Goal: Task Accomplishment & Management: Manage account settings

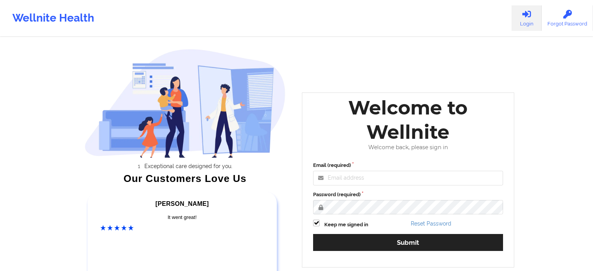
type input "chamath@wellnite.com"
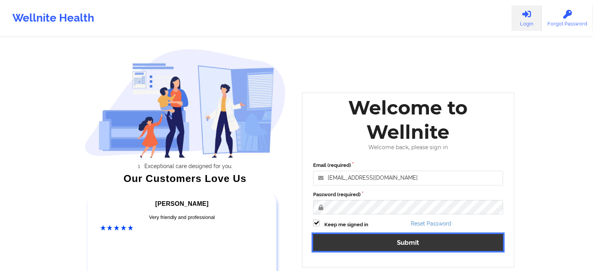
click at [381, 240] on button "Submit" at bounding box center [408, 242] width 190 height 17
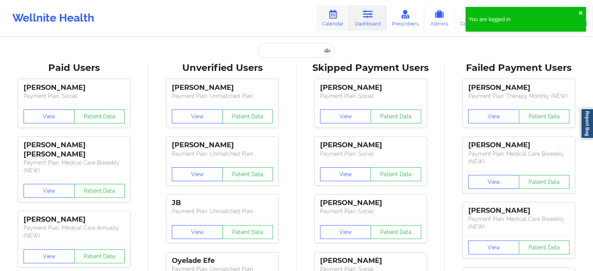
click at [337, 20] on link "Calendar" at bounding box center [332, 17] width 33 height 25
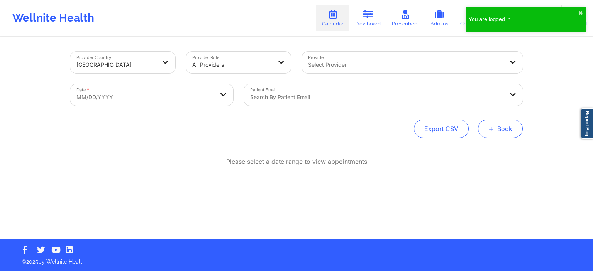
click at [503, 127] on button "+ Book" at bounding box center [500, 129] width 45 height 19
click at [479, 150] on button "Therapy Session" at bounding box center [487, 153] width 59 height 13
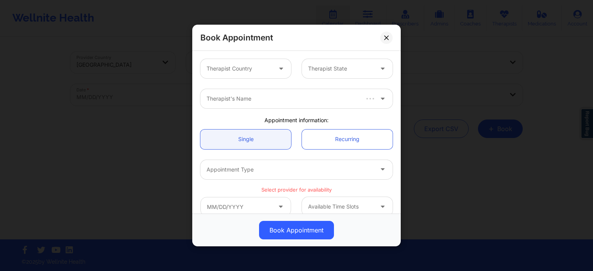
click at [276, 65] on div at bounding box center [282, 68] width 19 height 19
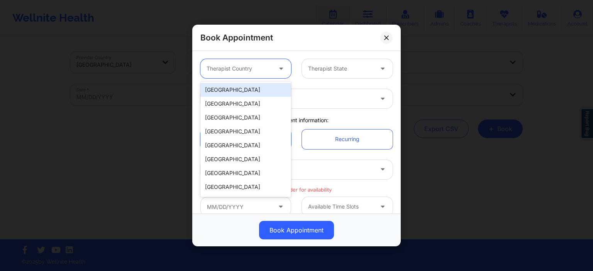
click at [237, 92] on div "[GEOGRAPHIC_DATA]" at bounding box center [245, 90] width 91 height 14
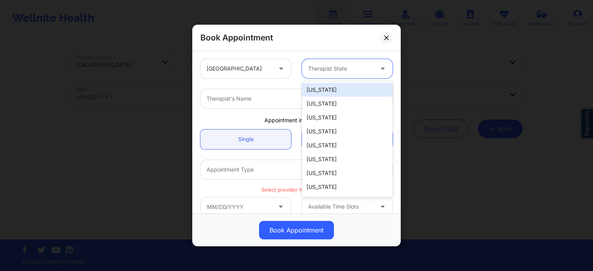
click at [350, 65] on div at bounding box center [340, 68] width 65 height 9
click at [341, 90] on div "[US_STATE]" at bounding box center [347, 90] width 91 height 14
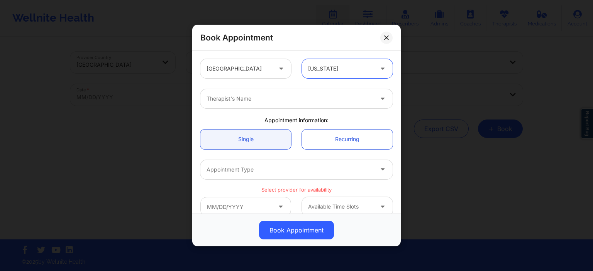
click at [273, 95] on div at bounding box center [290, 98] width 167 height 9
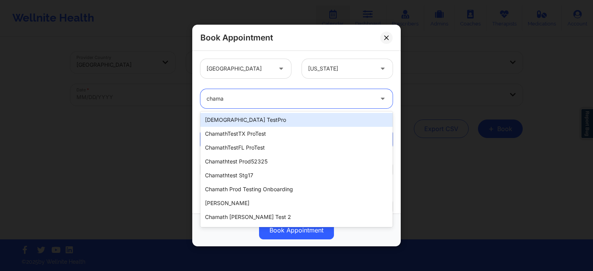
type input "cham"
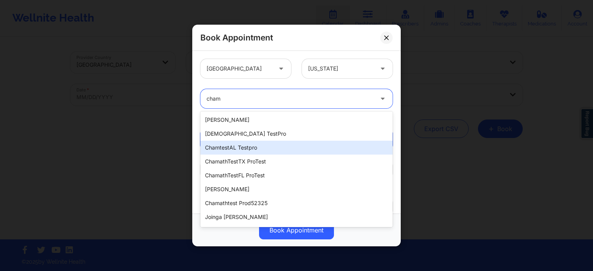
click at [268, 153] on div "chamtestAL testpro" at bounding box center [296, 148] width 192 height 14
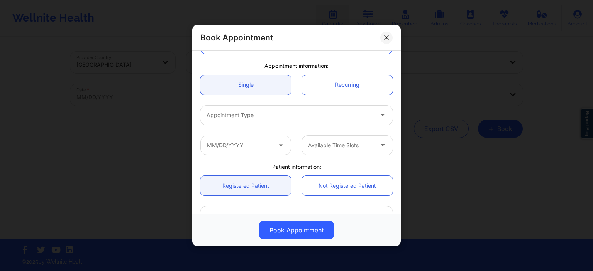
scroll to position [74, 0]
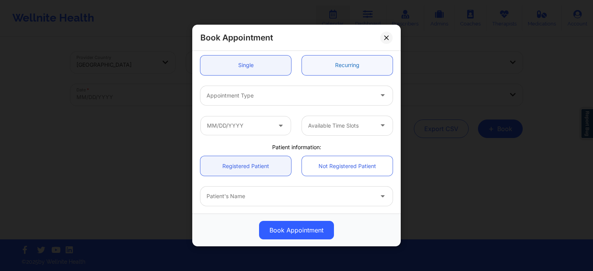
click at [337, 67] on link "Recurring" at bounding box center [347, 65] width 91 height 20
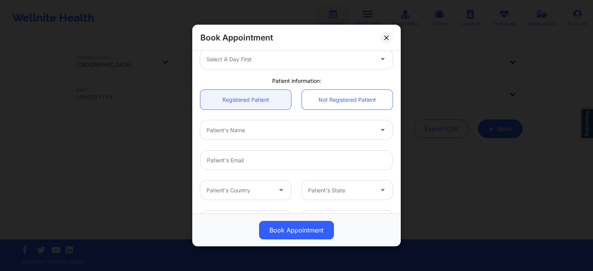
scroll to position [111, 0]
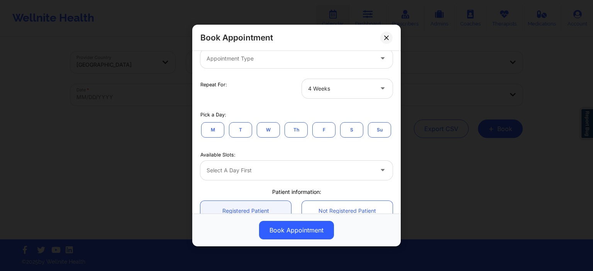
click at [351, 130] on button "S" at bounding box center [351, 129] width 23 height 15
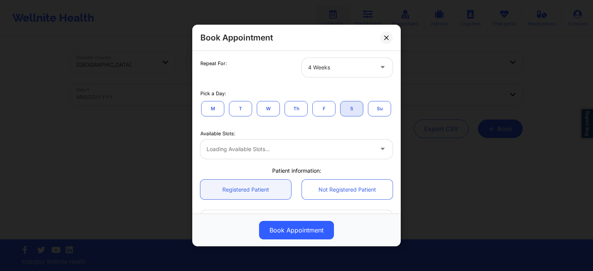
scroll to position [148, 0]
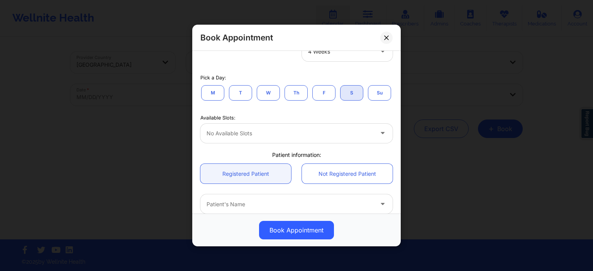
click at [299, 140] on div "No available slots" at bounding box center [287, 133] width 174 height 19
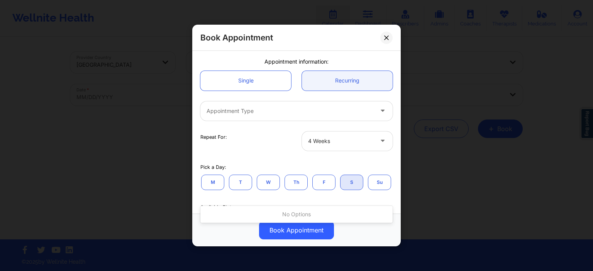
scroll to position [37, 0]
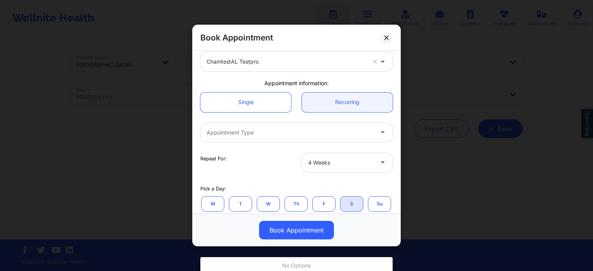
click at [307, 131] on div at bounding box center [290, 132] width 167 height 9
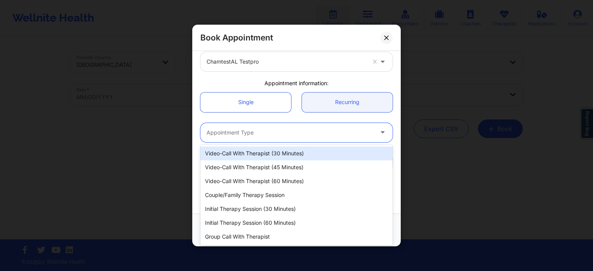
click at [248, 158] on div "Video-Call with Therapist (30 minutes)" at bounding box center [296, 154] width 192 height 14
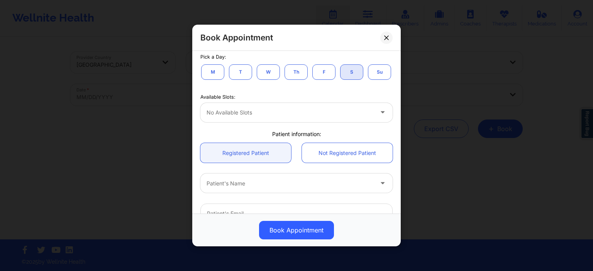
scroll to position [148, 0]
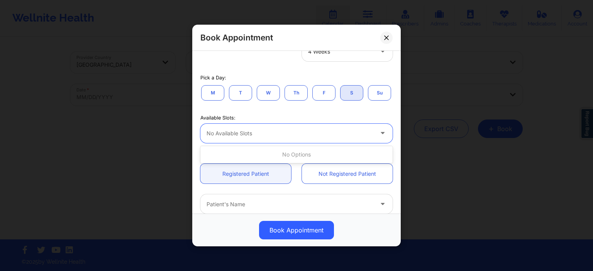
click at [330, 137] on div at bounding box center [290, 133] width 167 height 9
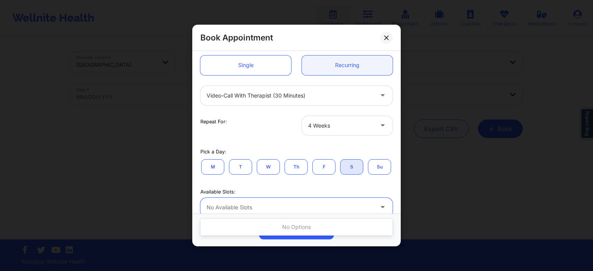
scroll to position [222, 0]
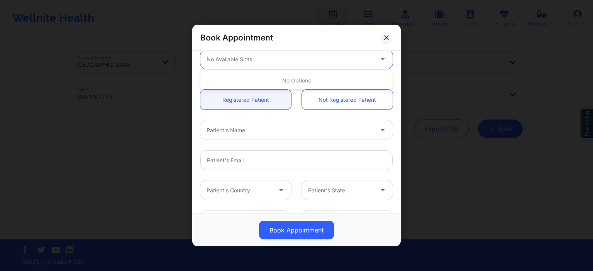
click at [291, 64] on div "No available slots" at bounding box center [287, 59] width 174 height 19
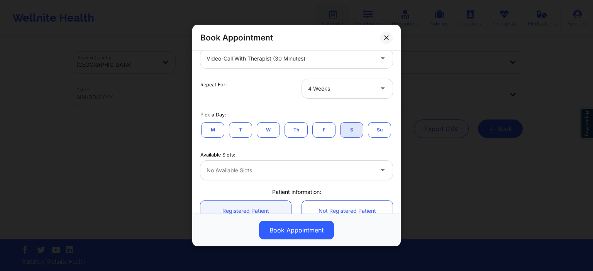
click at [302, 149] on div "Available Slots: No available slots" at bounding box center [296, 164] width 203 height 31
click at [381, 132] on button "Su" at bounding box center [379, 129] width 23 height 15
click at [341, 176] on div "Loading available slots..." at bounding box center [287, 170] width 174 height 19
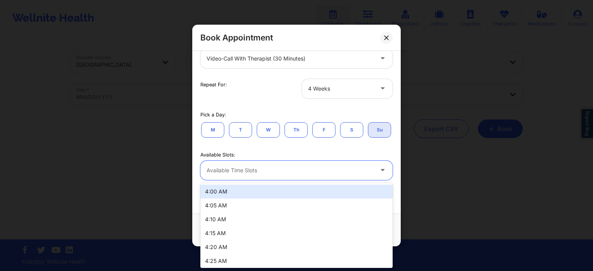
click at [332, 153] on div "Available Slots:" at bounding box center [296, 155] width 192 height 7
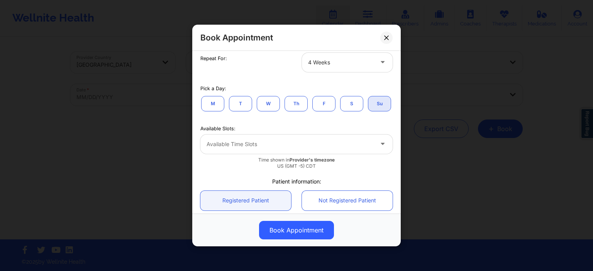
scroll to position [148, 0]
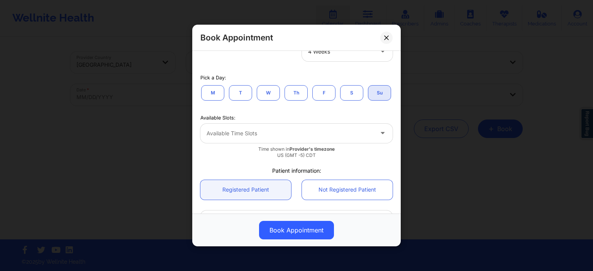
click at [256, 132] on div at bounding box center [290, 133] width 167 height 9
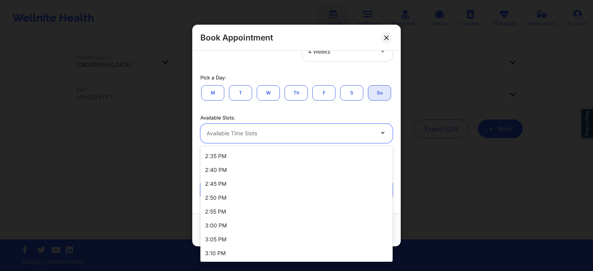
scroll to position [696, 0]
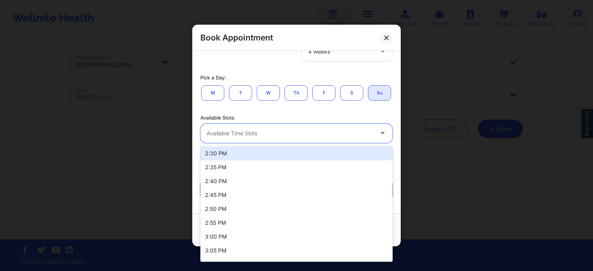
click at [234, 153] on div "2:30 PM" at bounding box center [296, 154] width 192 height 14
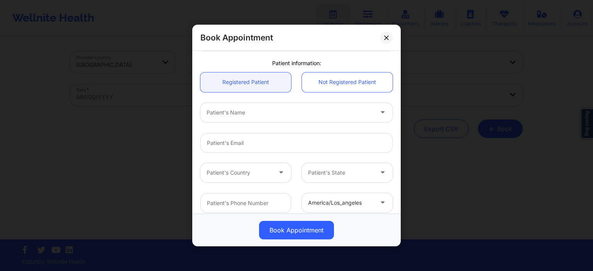
scroll to position [334, 0]
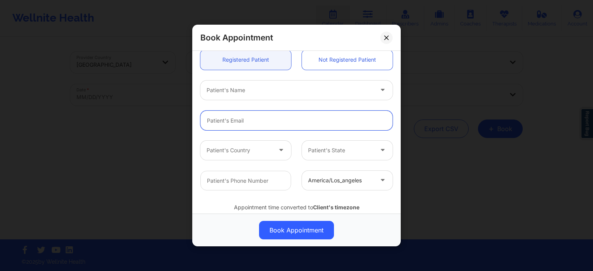
click at [269, 126] on input "Patient Email" at bounding box center [296, 120] width 192 height 20
type input "chamathtest"
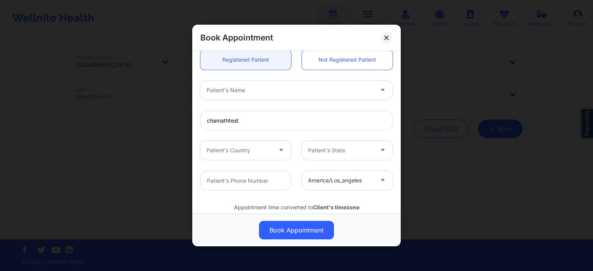
click at [234, 82] on div "Patient's Name" at bounding box center [287, 89] width 174 height 19
type input "chamathtest 9"
type input "chamath test"
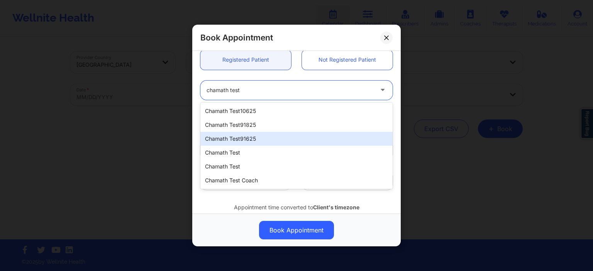
click at [243, 140] on div "chamath test91625" at bounding box center [296, 139] width 192 height 14
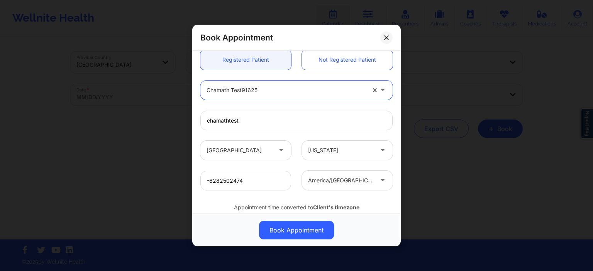
type input "cham91625@yopmail.com"
type input "-6282502474"
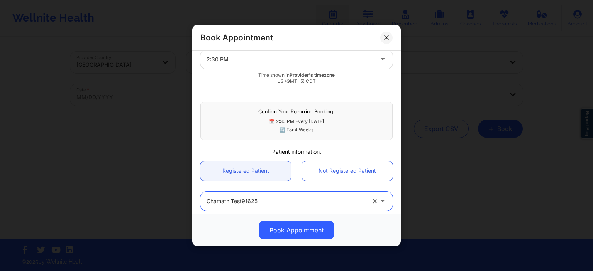
scroll to position [359, 0]
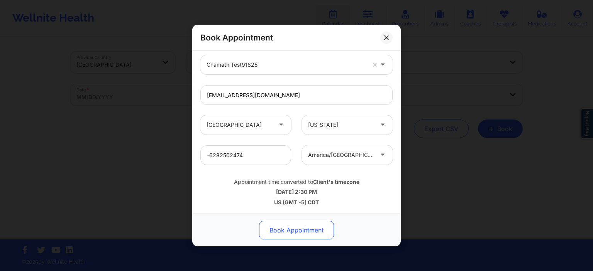
click at [297, 234] on button "Book Appointment" at bounding box center [296, 230] width 75 height 19
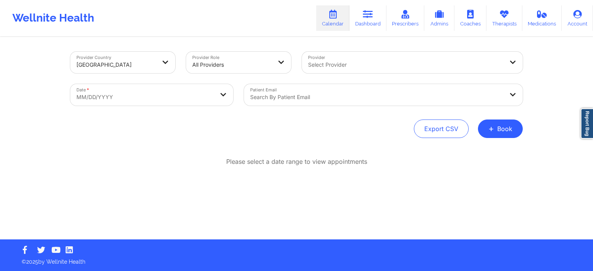
click at [373, 71] on div "Select Provider" at bounding box center [403, 63] width 202 height 22
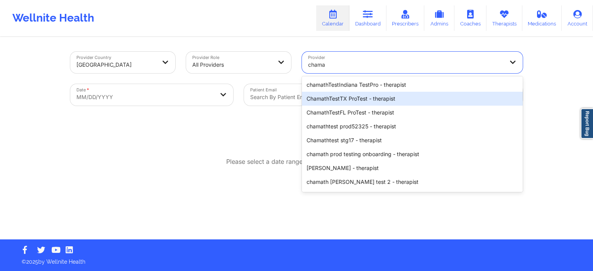
type input "chama"
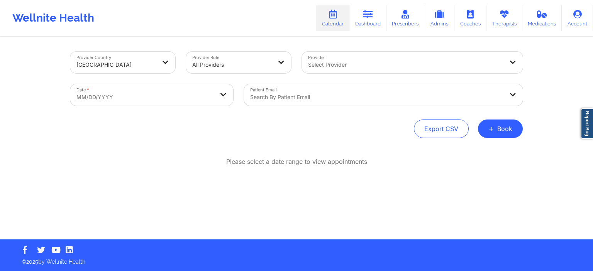
click at [342, 71] on div "Select Provider" at bounding box center [403, 63] width 202 height 22
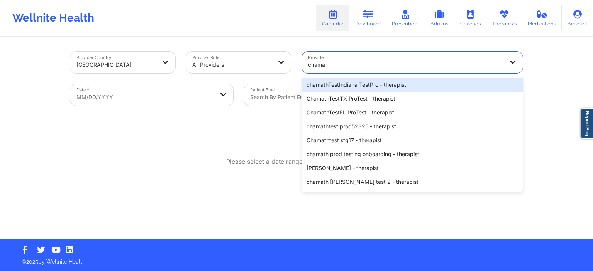
type input "cham"
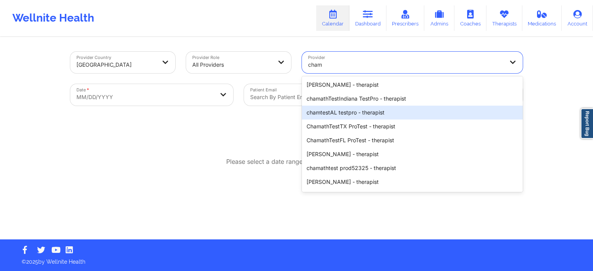
click at [348, 111] on div "chamtestAL testpro - therapist" at bounding box center [412, 113] width 221 height 14
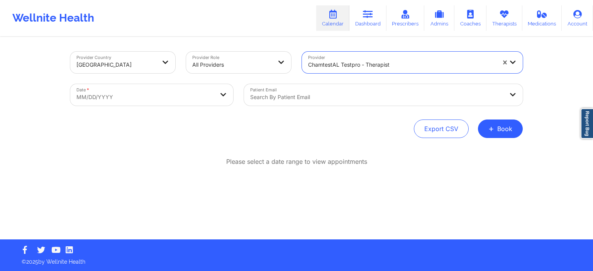
click at [137, 102] on body "Wellnite Health Calendar Dashboard Prescribers Admins Coaches Therapists Medica…" at bounding box center [296, 135] width 593 height 271
select select "2025-8"
select select "2025-9"
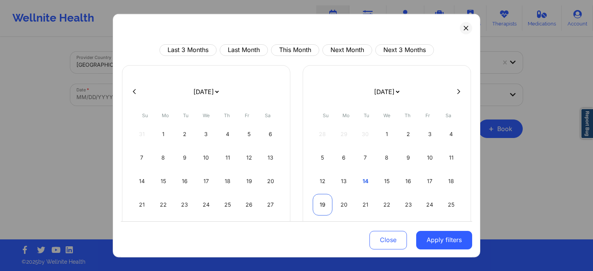
click at [317, 203] on div "19" at bounding box center [323, 205] width 20 height 22
select select "2025-9"
select select "2025-10"
select select "2025-9"
select select "2025-10"
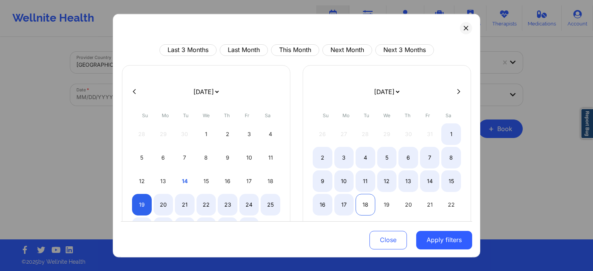
select select "2025-9"
select select "2025-10"
select select "2025-9"
select select "2025-10"
select select "2025-9"
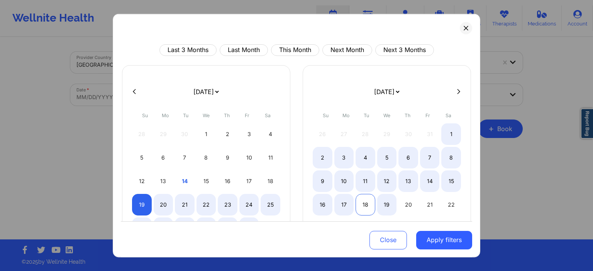
select select "2025-10"
select select "2025-9"
select select "2025-10"
select select "2025-9"
select select "2025-10"
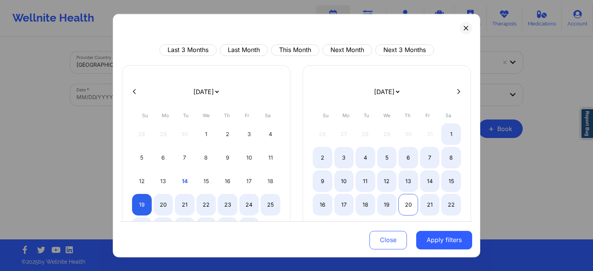
select select "2025-9"
select select "2025-10"
select select "2025-9"
select select "2025-10"
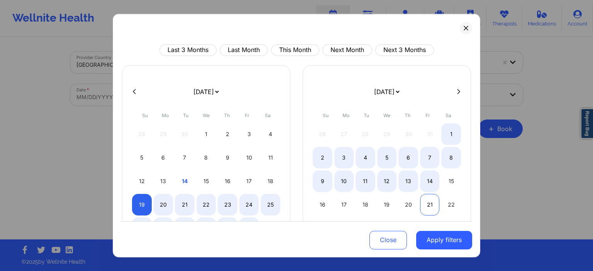
select select "2025-9"
select select "2025-10"
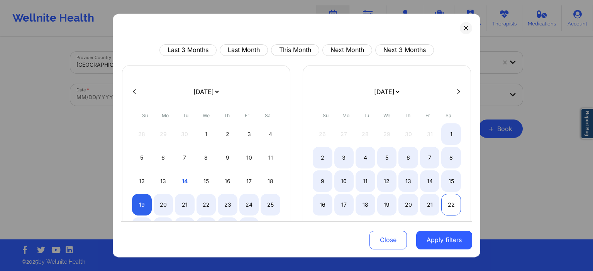
select select "2025-9"
select select "2025-10"
click at [449, 207] on div "22" at bounding box center [451, 205] width 20 height 22
select select "2025-9"
select select "2025-10"
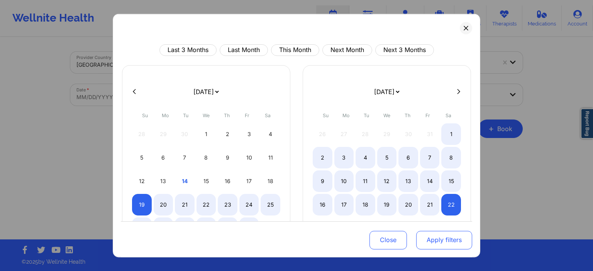
click at [446, 240] on button "Apply filters" at bounding box center [444, 240] width 56 height 19
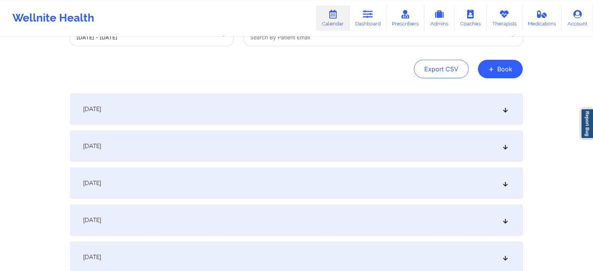
scroll to position [41, 0]
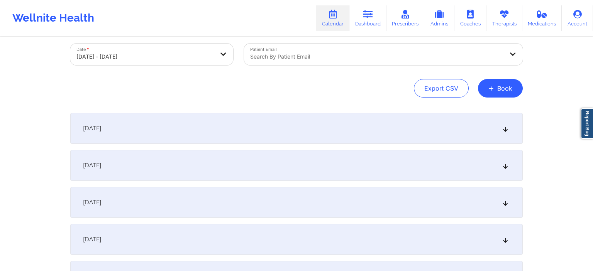
click at [144, 134] on div "[DATE]" at bounding box center [296, 128] width 453 height 31
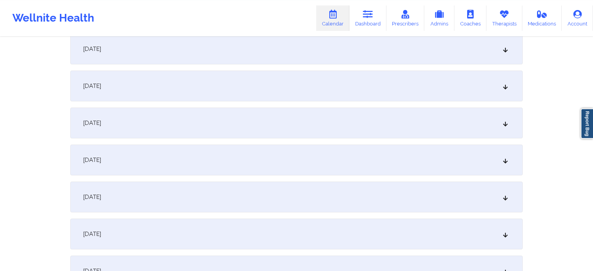
scroll to position [367, 0]
click at [84, 203] on div "[DATE]" at bounding box center [296, 196] width 453 height 31
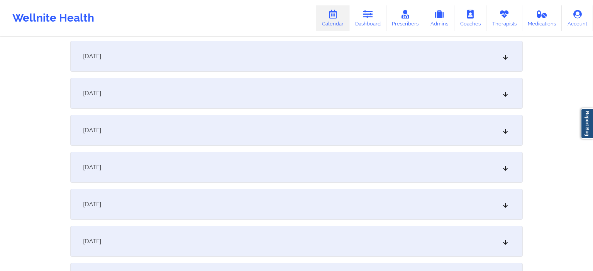
scroll to position [856, 0]
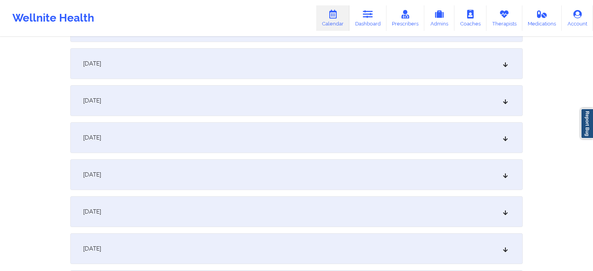
click at [101, 99] on span "[DATE]" at bounding box center [92, 101] width 18 height 8
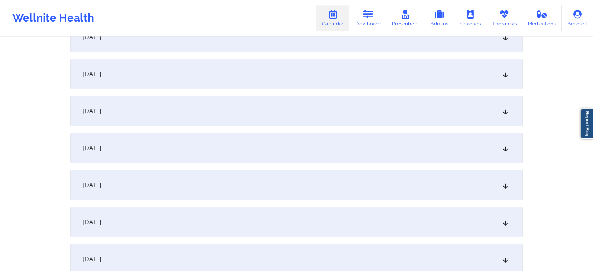
scroll to position [1141, 0]
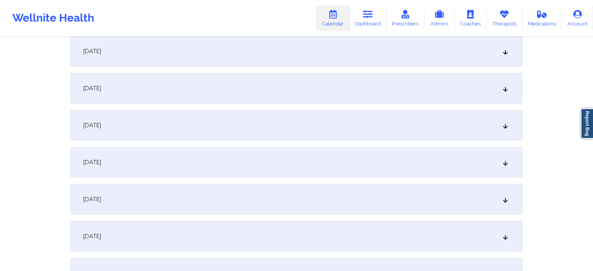
click at [134, 169] on div "[DATE]" at bounding box center [296, 162] width 453 height 31
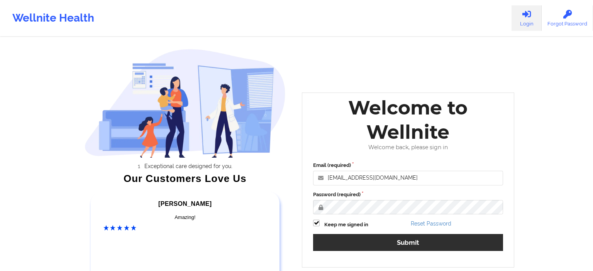
drag, startPoint x: 430, startPoint y: 251, endPoint x: 430, endPoint y: 247, distance: 4.6
click at [430, 251] on div "Email (required) anabelle_gerhold85@example.com Password (required) Keep me sig…" at bounding box center [408, 209] width 201 height 106
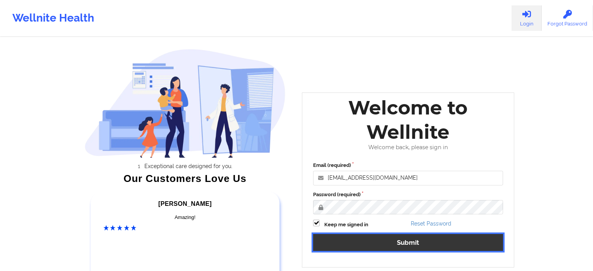
click at [429, 246] on button "Submit" at bounding box center [408, 242] width 190 height 17
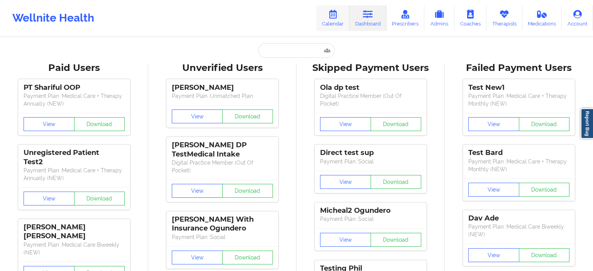
click at [327, 19] on link "Calendar" at bounding box center [332, 17] width 33 height 25
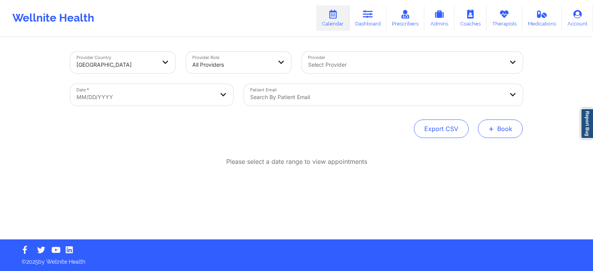
click at [497, 135] on button "+ Book" at bounding box center [500, 129] width 45 height 19
click at [486, 168] on button "Doctor Consultation" at bounding box center [487, 166] width 59 height 12
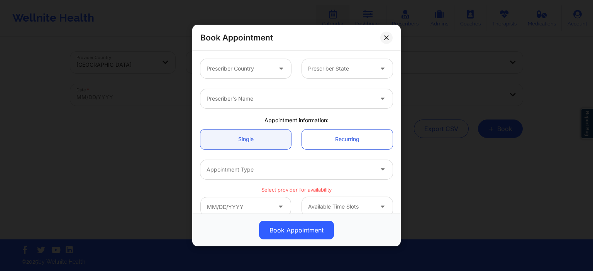
click at [246, 69] on div at bounding box center [239, 68] width 65 height 9
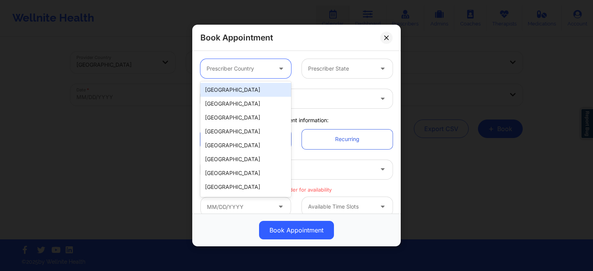
click at [234, 92] on div "[GEOGRAPHIC_DATA]" at bounding box center [245, 90] width 91 height 14
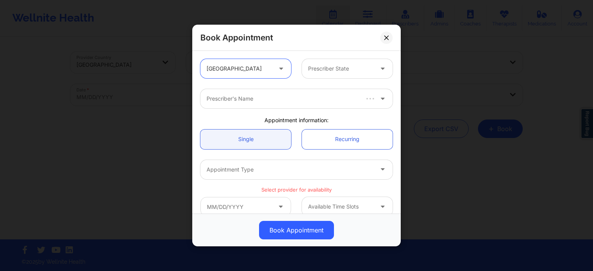
click at [342, 66] on div at bounding box center [340, 68] width 65 height 9
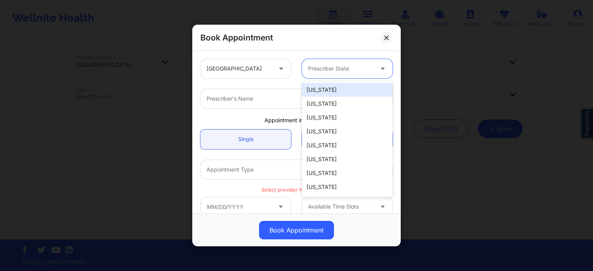
click at [330, 89] on div "[US_STATE]" at bounding box center [347, 90] width 91 height 14
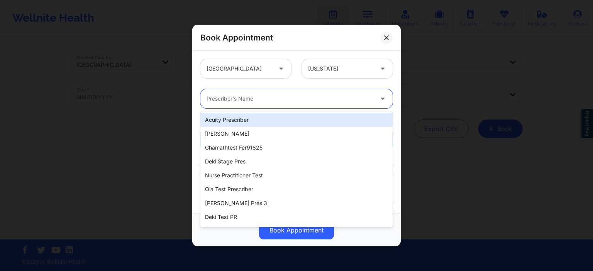
click at [265, 99] on div at bounding box center [290, 98] width 167 height 9
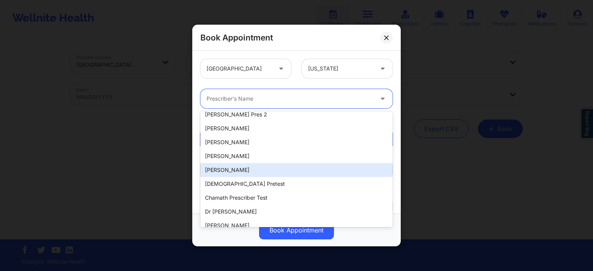
scroll to position [165, 0]
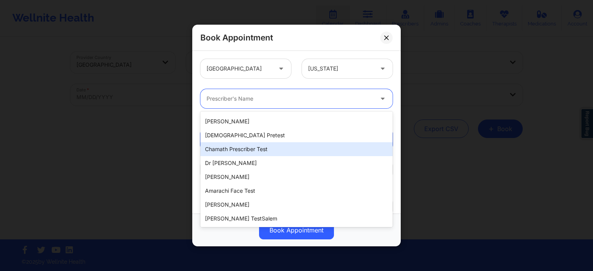
click at [299, 152] on div "chamath prescriber test" at bounding box center [296, 149] width 192 height 14
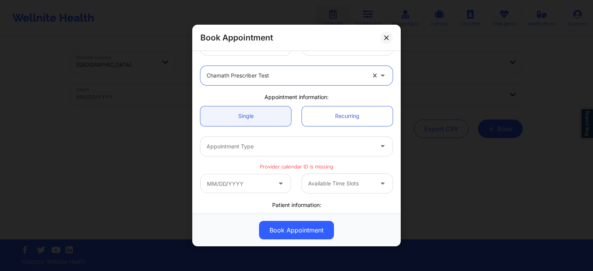
scroll to position [0, 0]
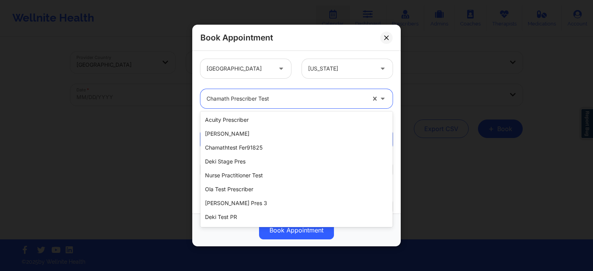
click at [274, 100] on div at bounding box center [286, 98] width 159 height 9
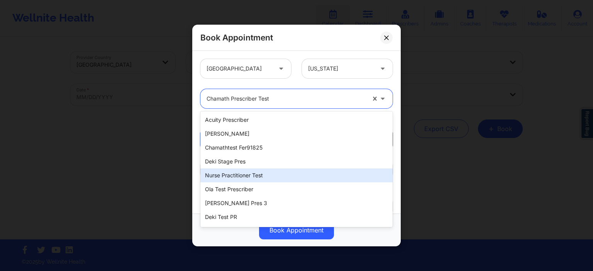
click at [249, 147] on div "chamathtest fer91825" at bounding box center [296, 148] width 192 height 14
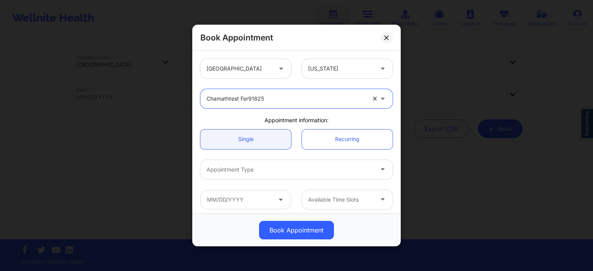
click at [310, 102] on div at bounding box center [286, 98] width 159 height 9
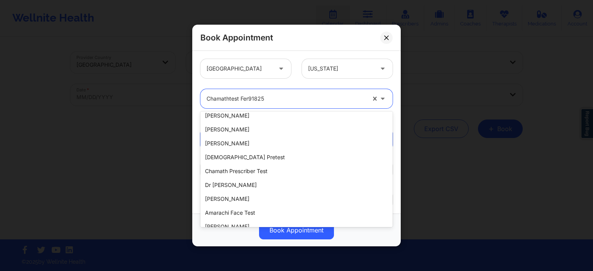
scroll to position [156, 0]
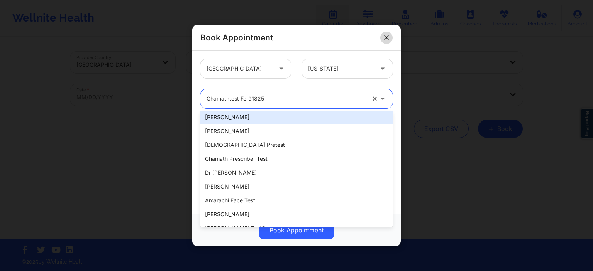
click at [386, 41] on button at bounding box center [386, 37] width 12 height 12
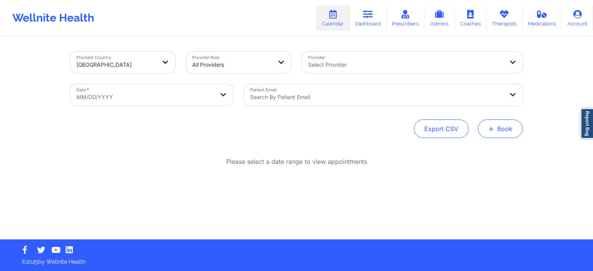
click at [503, 130] on button "+ Book" at bounding box center [500, 129] width 45 height 19
click at [493, 168] on button "Doctor Consultation" at bounding box center [487, 166] width 59 height 12
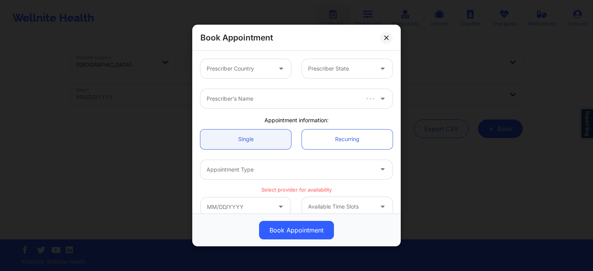
click at [262, 75] on div "Prescriber Country" at bounding box center [236, 68] width 72 height 19
click at [259, 72] on div at bounding box center [239, 68] width 65 height 9
click at [259, 71] on div at bounding box center [239, 68] width 65 height 9
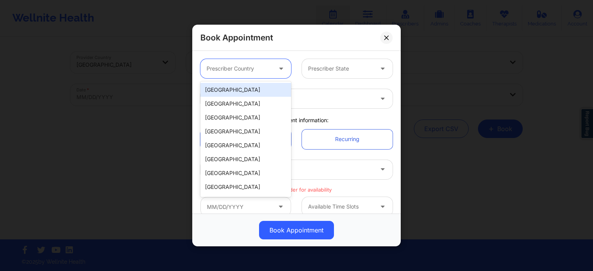
click at [256, 92] on div "[GEOGRAPHIC_DATA]" at bounding box center [245, 90] width 91 height 14
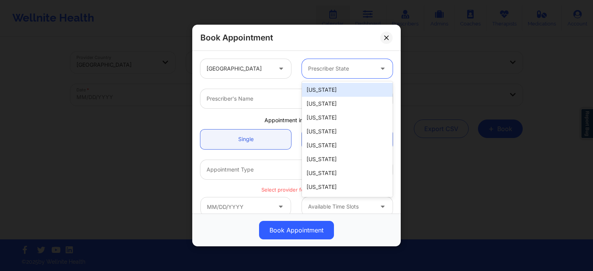
click at [321, 75] on div "Prescriber State" at bounding box center [338, 68] width 72 height 19
click at [325, 92] on div "[US_STATE]" at bounding box center [347, 90] width 91 height 14
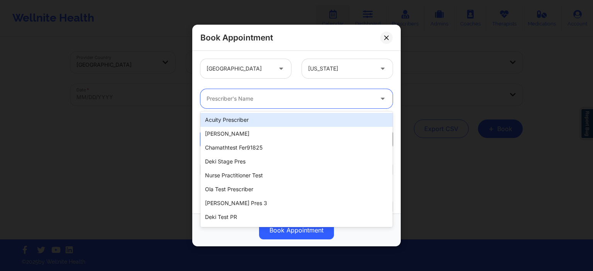
click at [258, 98] on div at bounding box center [290, 98] width 167 height 9
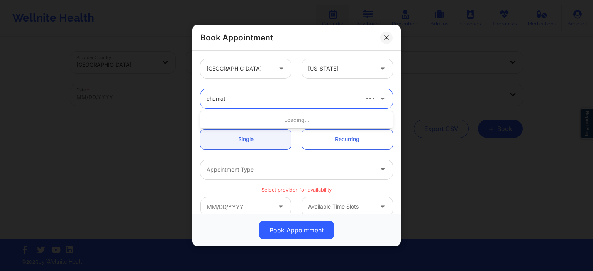
type input "chamath"
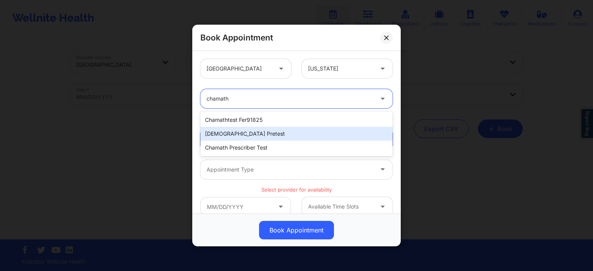
click at [263, 132] on div "chamath pretest" at bounding box center [296, 134] width 192 height 14
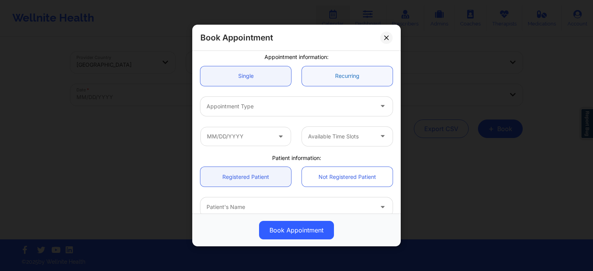
scroll to position [74, 0]
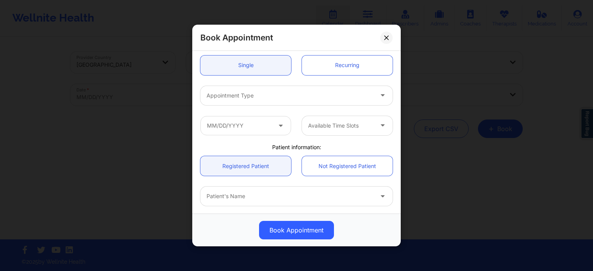
click at [263, 100] on div at bounding box center [290, 95] width 167 height 9
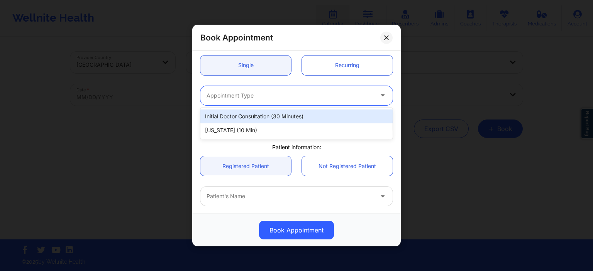
click at [248, 119] on div "Initial doctor consultation (30 minutes)" at bounding box center [296, 117] width 192 height 14
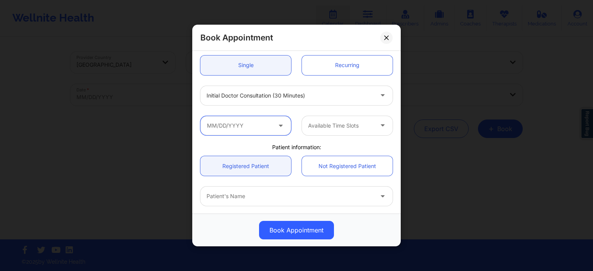
click at [255, 126] on input "text" at bounding box center [245, 125] width 91 height 19
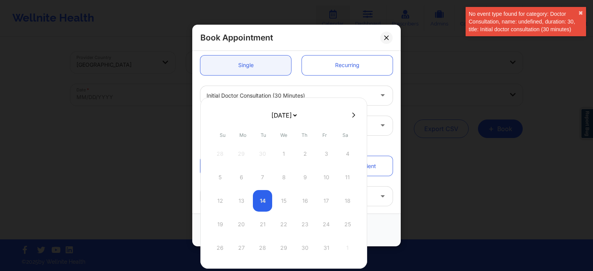
click at [259, 95] on div at bounding box center [290, 95] width 167 height 9
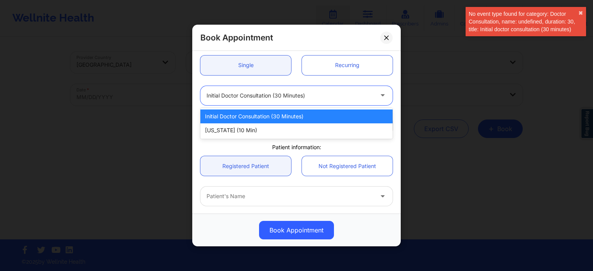
click at [259, 93] on div at bounding box center [290, 95] width 167 height 9
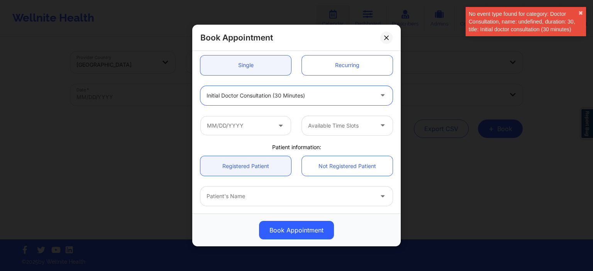
click at [259, 93] on div at bounding box center [290, 95] width 167 height 9
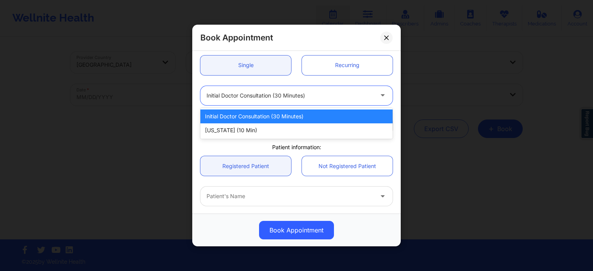
click at [276, 93] on div at bounding box center [290, 95] width 167 height 9
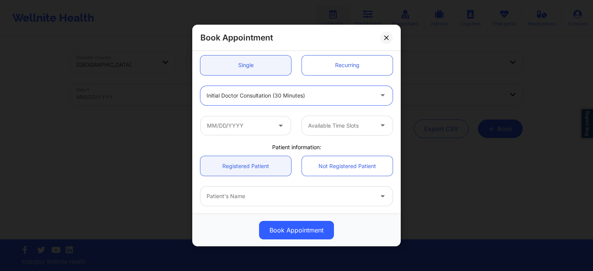
click at [272, 99] on div at bounding box center [290, 95] width 167 height 9
click at [286, 101] on div "Initial doctor consultation (30 minutes)" at bounding box center [290, 95] width 167 height 19
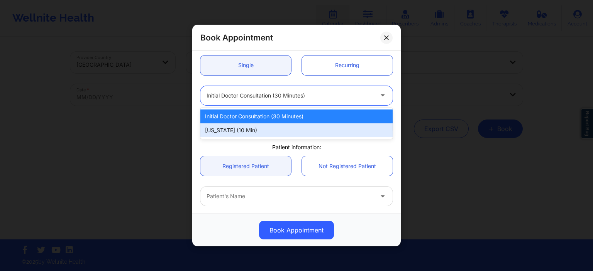
click at [195, 129] on div "United States Alabama chamath pretest Appointment information: Single Recurring…" at bounding box center [296, 132] width 208 height 163
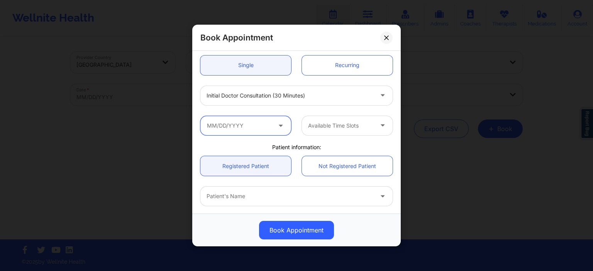
click at [242, 126] on input "text" at bounding box center [245, 125] width 91 height 19
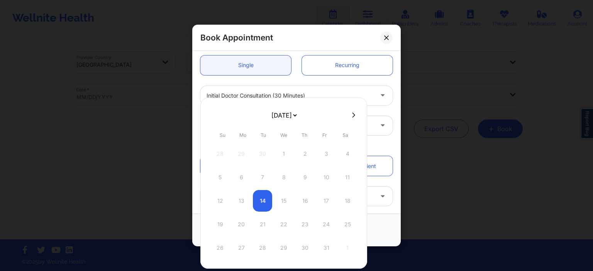
click at [352, 117] on icon at bounding box center [353, 115] width 3 height 5
select select "2025-10"
click at [388, 36] on icon at bounding box center [386, 37] width 5 height 5
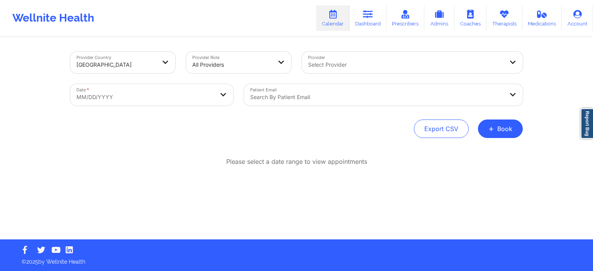
click at [508, 118] on div "Provider Country United States Provider Role All Providers Provider Select Prov…" at bounding box center [296, 95] width 453 height 86
click at [503, 125] on button "+ Book" at bounding box center [500, 129] width 45 height 19
click at [478, 169] on button "Doctor Consultation" at bounding box center [487, 166] width 59 height 12
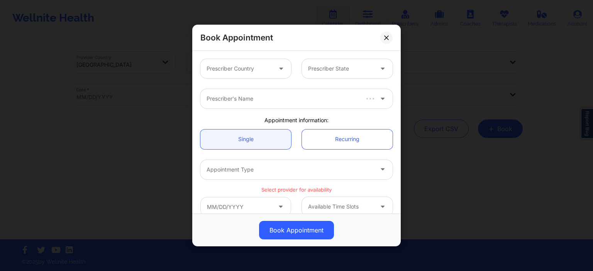
click at [256, 69] on div at bounding box center [239, 68] width 65 height 9
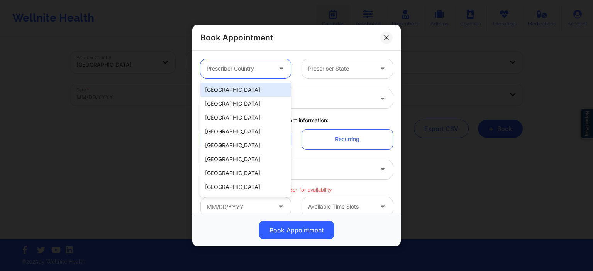
click at [244, 92] on div "[GEOGRAPHIC_DATA]" at bounding box center [245, 90] width 91 height 14
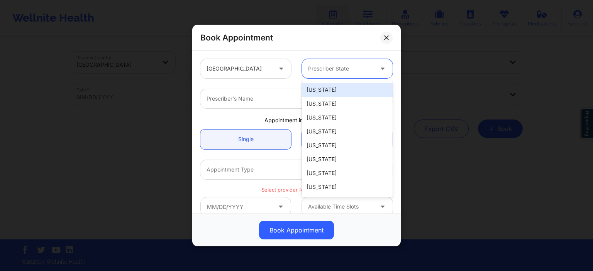
click at [332, 66] on div at bounding box center [340, 68] width 65 height 9
drag, startPoint x: 325, startPoint y: 92, endPoint x: 285, endPoint y: 92, distance: 39.8
click at [325, 92] on div "[US_STATE]" at bounding box center [347, 90] width 91 height 14
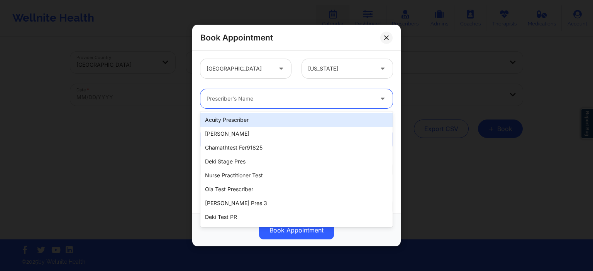
click at [247, 98] on div at bounding box center [290, 98] width 167 height 9
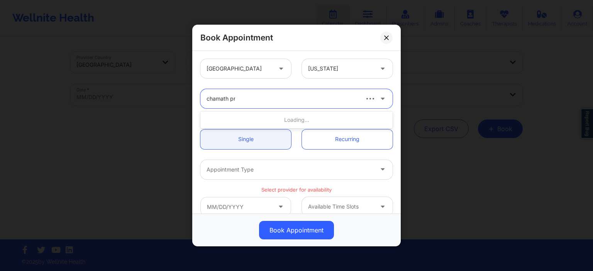
type input "chamath pre"
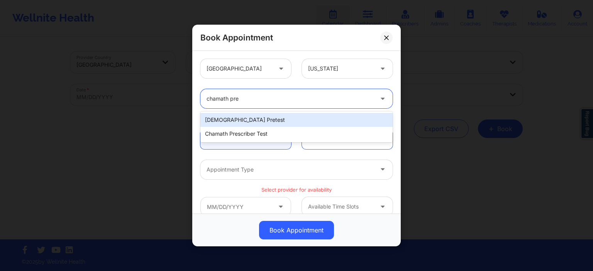
click at [249, 122] on div "chamath pretest" at bounding box center [296, 120] width 192 height 14
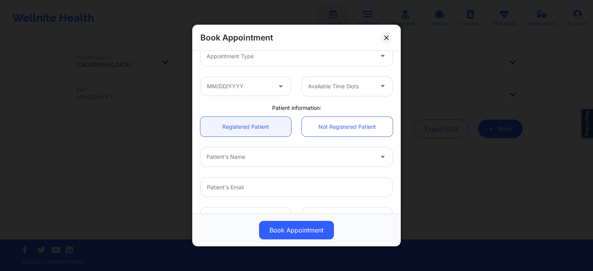
scroll to position [148, 0]
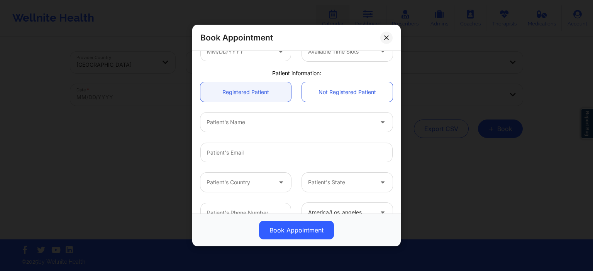
click at [258, 128] on div "Patient's Name" at bounding box center [287, 122] width 174 height 19
type input "chamathtest"
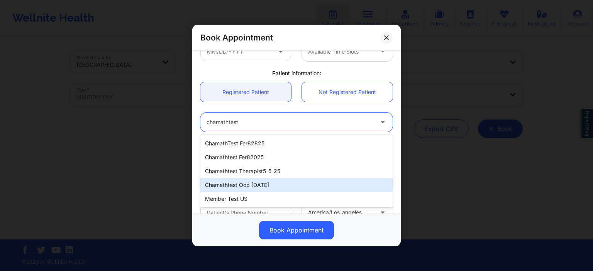
click at [259, 186] on div "Chamathtest oop 17 april" at bounding box center [296, 185] width 192 height 14
type input "chamathoop7@yopmail.com"
type input "+16282502474"
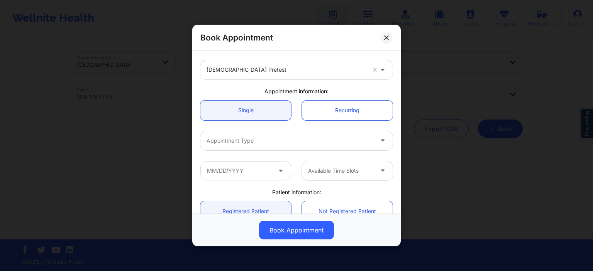
scroll to position [37, 0]
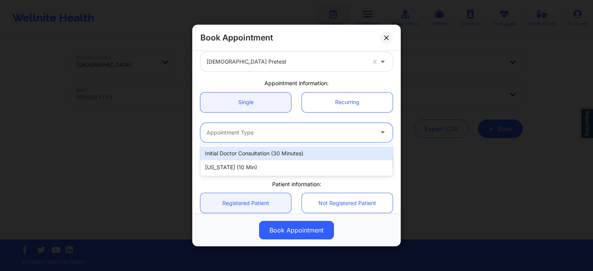
click at [271, 135] on div at bounding box center [290, 132] width 167 height 9
click at [234, 155] on div "Initial doctor consultation (30 minutes)" at bounding box center [296, 154] width 192 height 14
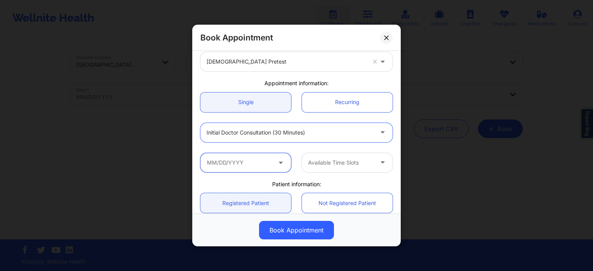
click at [268, 161] on input "text" at bounding box center [245, 162] width 91 height 19
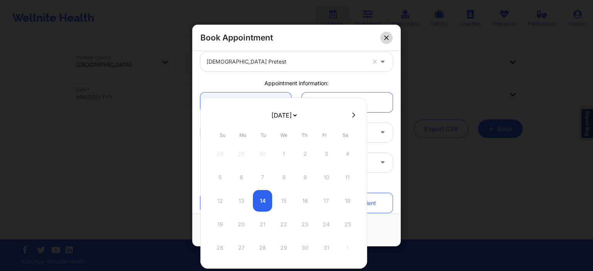
click at [388, 42] on button at bounding box center [386, 37] width 12 height 12
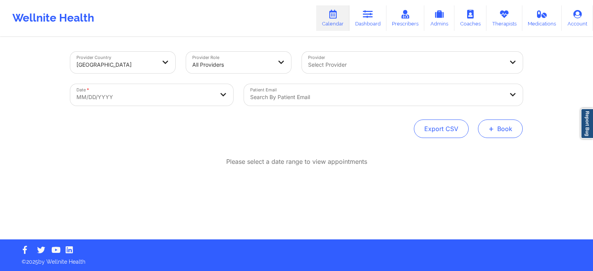
click at [498, 134] on button "+ Book" at bounding box center [500, 129] width 45 height 19
click at [481, 169] on button "Doctor Consultation" at bounding box center [487, 166] width 59 height 12
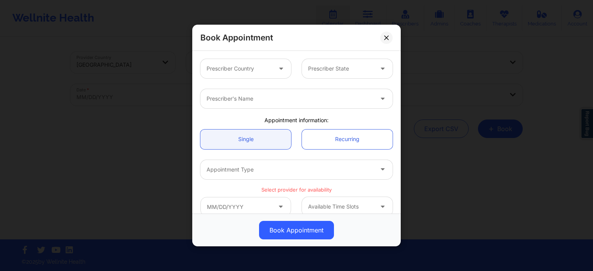
click at [275, 78] on div at bounding box center [282, 68] width 19 height 19
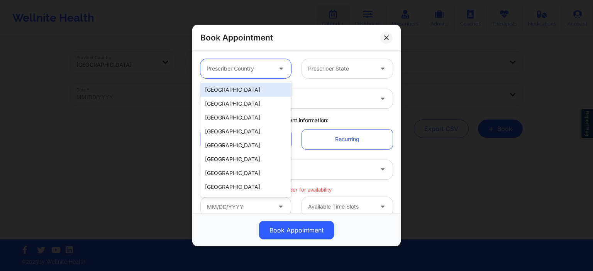
click at [269, 91] on div "[GEOGRAPHIC_DATA]" at bounding box center [245, 90] width 91 height 14
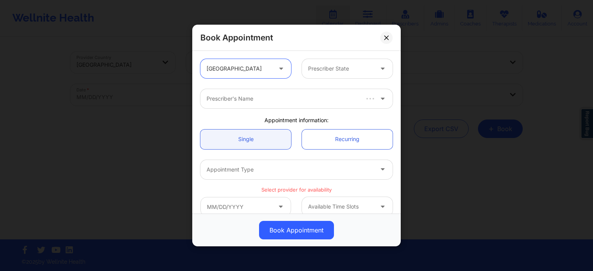
click at [327, 75] on div "Prescriber State" at bounding box center [338, 68] width 72 height 19
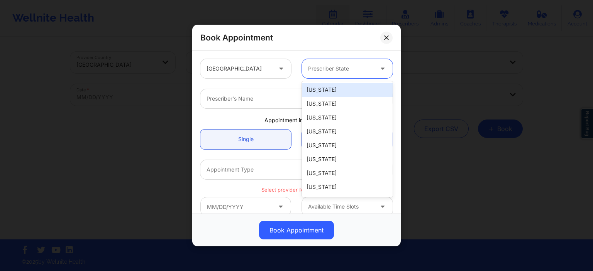
click at [325, 89] on div "[US_STATE]" at bounding box center [347, 90] width 91 height 14
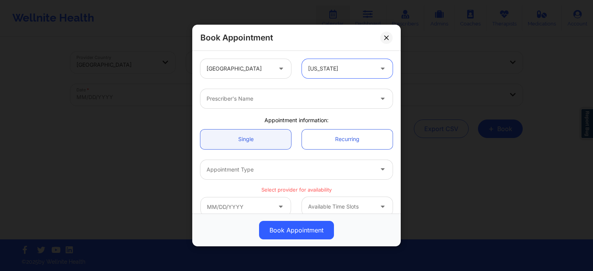
click at [275, 105] on div "Prescriber's Name" at bounding box center [287, 98] width 174 height 19
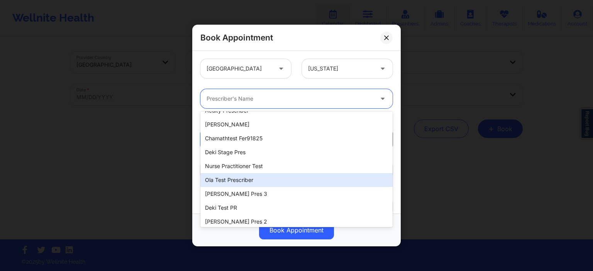
scroll to position [0, 0]
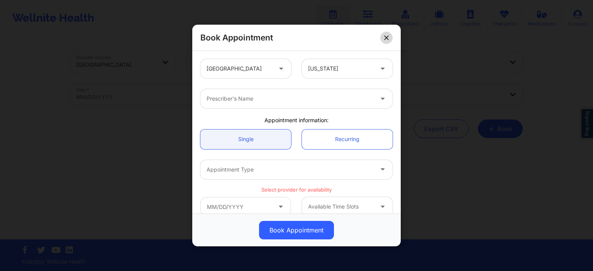
click at [387, 41] on button at bounding box center [386, 37] width 12 height 12
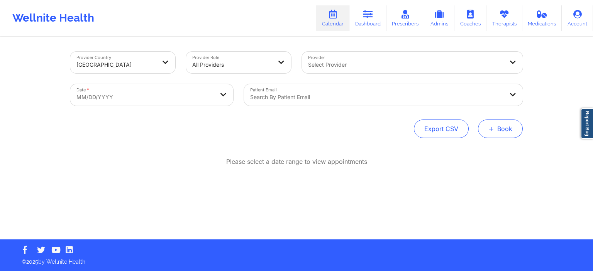
click at [505, 128] on button "+ Book" at bounding box center [500, 129] width 45 height 19
click at [488, 168] on button "Doctor Consultation" at bounding box center [487, 166] width 59 height 12
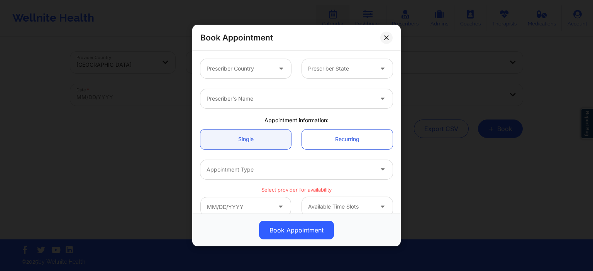
click at [270, 98] on div at bounding box center [290, 98] width 167 height 9
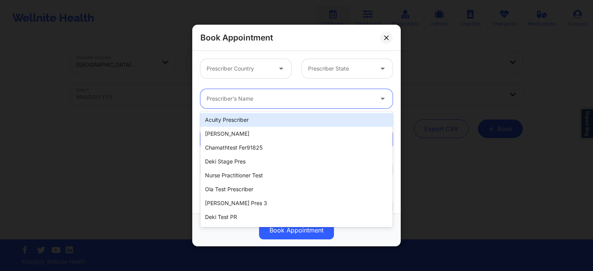
click at [226, 83] on div "Prescriber Country Prescriber State" at bounding box center [296, 69] width 203 height 30
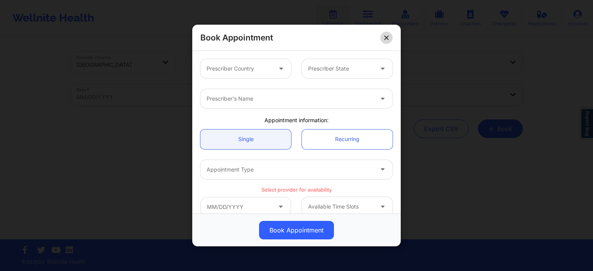
click at [387, 40] on button at bounding box center [386, 37] width 12 height 12
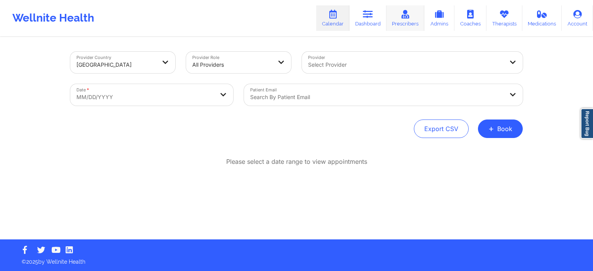
click at [415, 21] on link "Prescribers" at bounding box center [405, 17] width 38 height 25
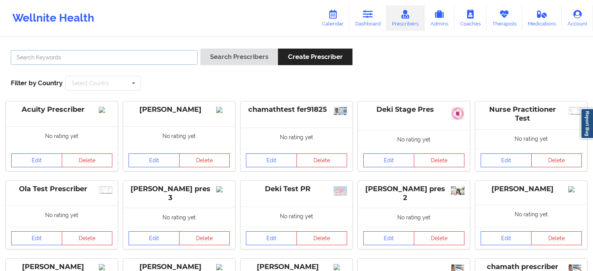
click at [134, 63] on input "text" at bounding box center [104, 57] width 187 height 15
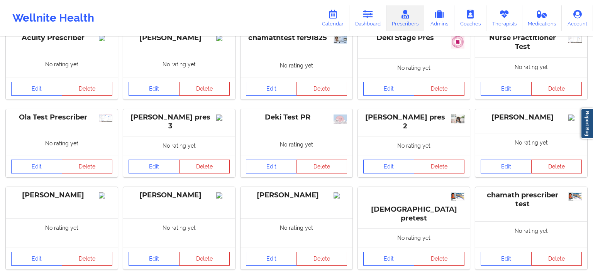
scroll to position [81, 0]
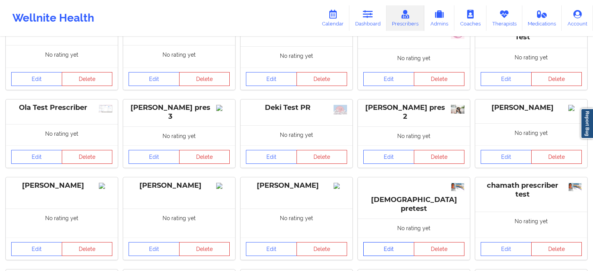
click at [393, 242] on link "Edit" at bounding box center [388, 249] width 51 height 14
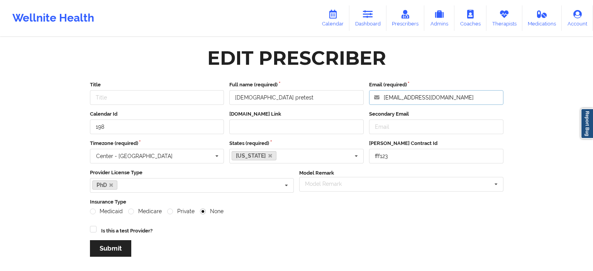
click at [458, 100] on input "chprescrtest2@yopmail.com" at bounding box center [436, 97] width 134 height 15
click at [335, 15] on icon at bounding box center [333, 14] width 10 height 8
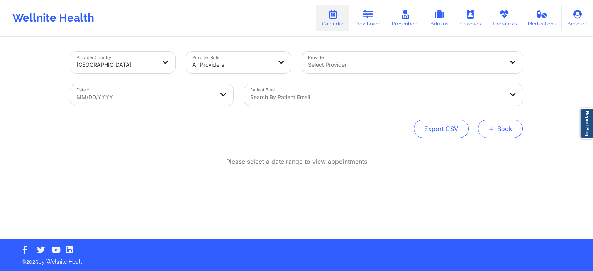
click at [506, 132] on button "+ Book" at bounding box center [500, 129] width 45 height 19
click at [492, 169] on button "Doctor Consultation" at bounding box center [487, 166] width 59 height 12
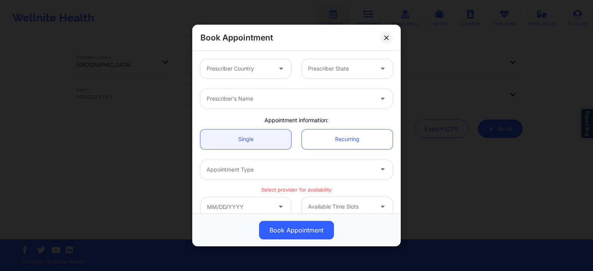
click at [249, 69] on div at bounding box center [239, 68] width 65 height 9
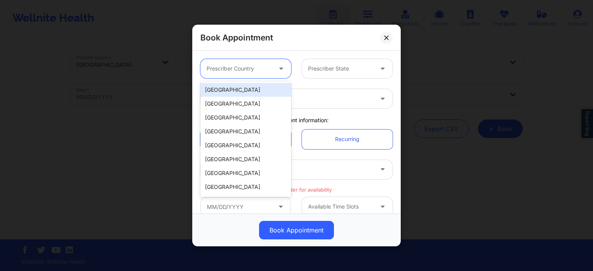
drag, startPoint x: 238, startPoint y: 92, endPoint x: 307, endPoint y: 72, distance: 71.1
click at [238, 92] on div "[GEOGRAPHIC_DATA]" at bounding box center [245, 90] width 91 height 14
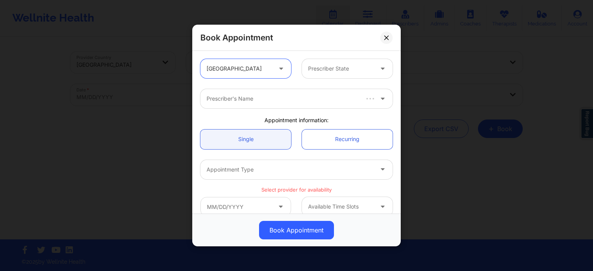
click at [312, 64] on div at bounding box center [340, 68] width 65 height 9
click at [313, 69] on div at bounding box center [340, 68] width 65 height 9
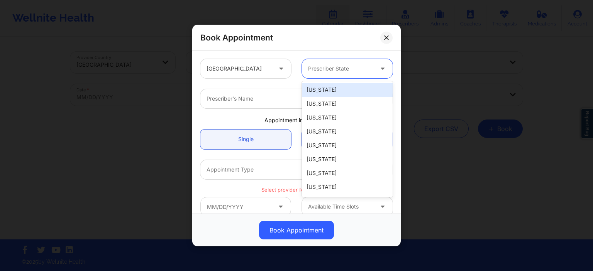
click at [315, 92] on div "[US_STATE]" at bounding box center [347, 90] width 91 height 14
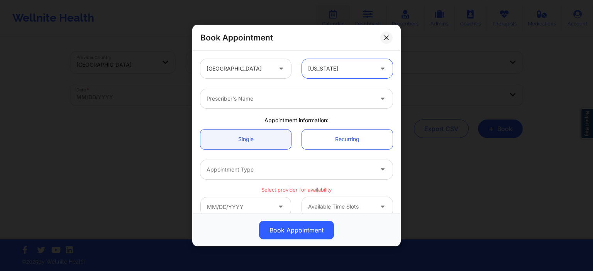
click at [262, 101] on div at bounding box center [290, 98] width 167 height 9
click at [287, 103] on div at bounding box center [290, 98] width 167 height 9
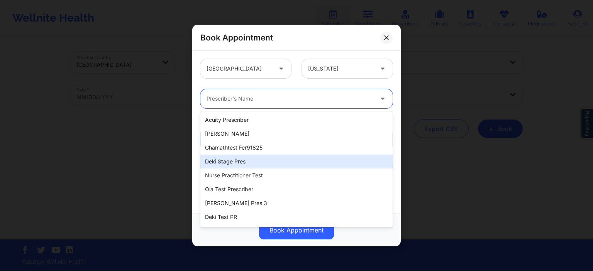
click at [269, 161] on div "Deki Stage Pres" at bounding box center [296, 162] width 192 height 14
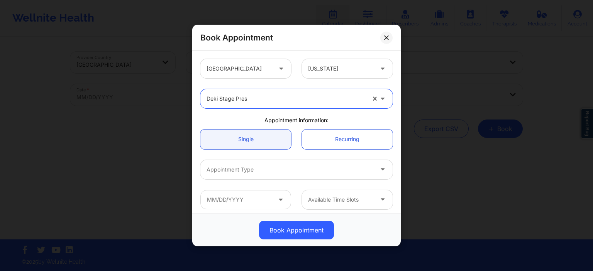
scroll to position [37, 0]
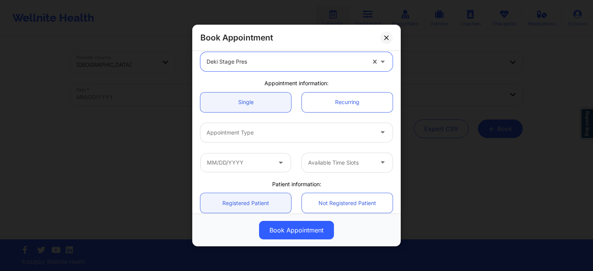
click at [267, 134] on div at bounding box center [290, 132] width 167 height 9
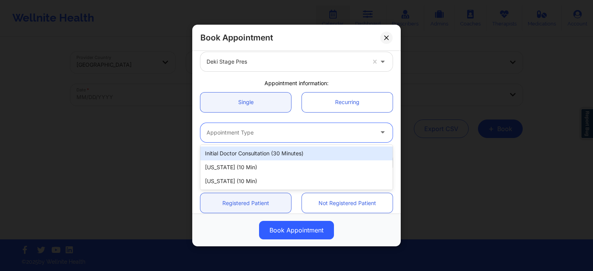
click at [246, 158] on div "Initial doctor consultation (30 minutes)" at bounding box center [296, 154] width 192 height 14
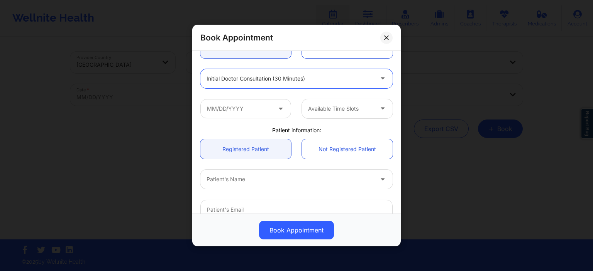
scroll to position [111, 0]
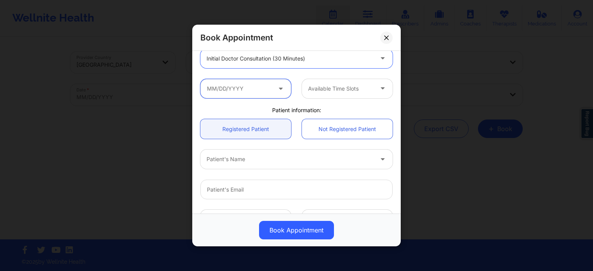
click at [261, 82] on input "text" at bounding box center [245, 88] width 91 height 19
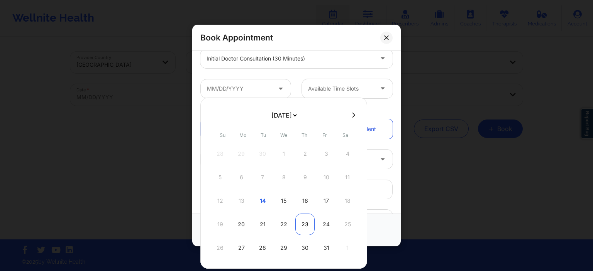
click at [299, 227] on div "23" at bounding box center [304, 225] width 19 height 22
type input "10/23/2025"
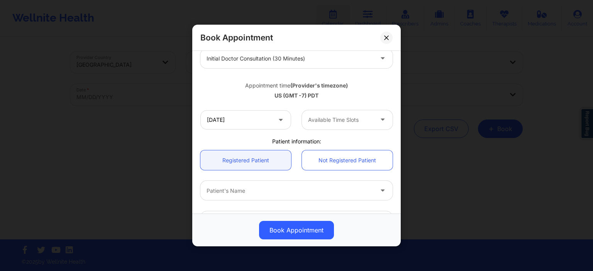
click at [333, 118] on div at bounding box center [340, 119] width 65 height 9
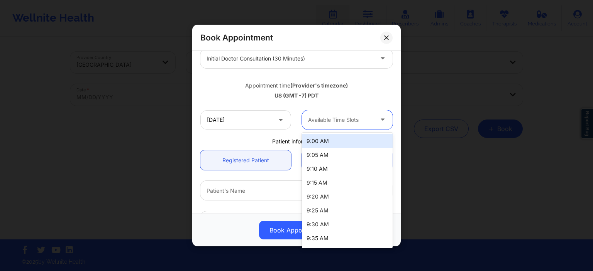
click at [318, 143] on div "9:00 AM" at bounding box center [347, 141] width 91 height 14
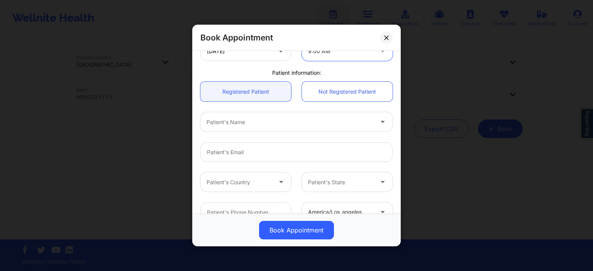
scroll to position [185, 0]
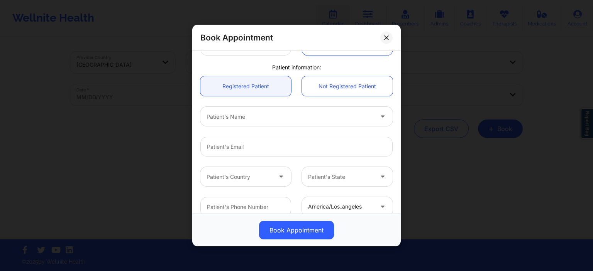
click at [257, 110] on div "Patient's Name" at bounding box center [287, 116] width 174 height 19
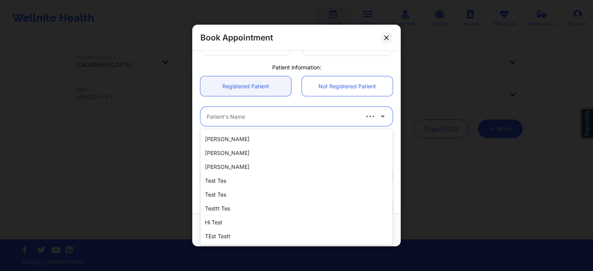
scroll to position [0, 0]
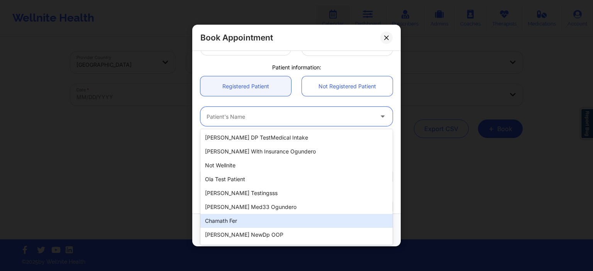
click at [262, 220] on div "Chamath fer" at bounding box center [296, 221] width 192 height 14
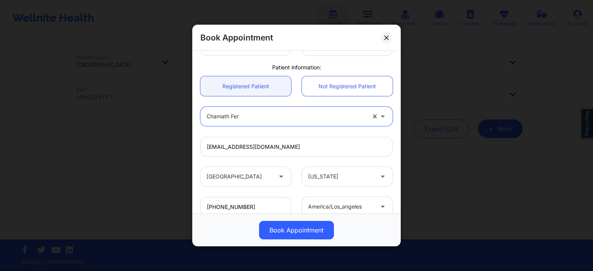
type input "chach918@yopmail.com"
type input "+16282502474"
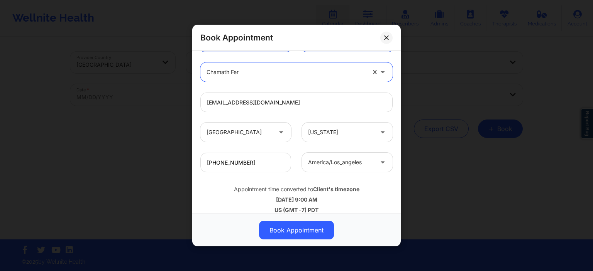
scroll to position [238, 0]
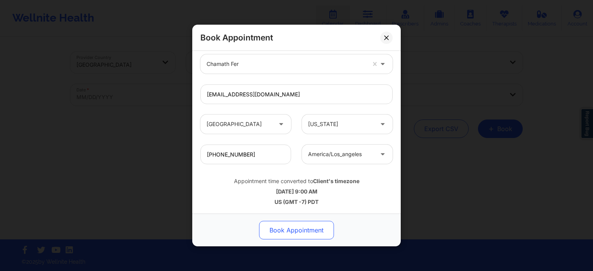
click at [316, 236] on button "Book Appointment" at bounding box center [296, 230] width 75 height 19
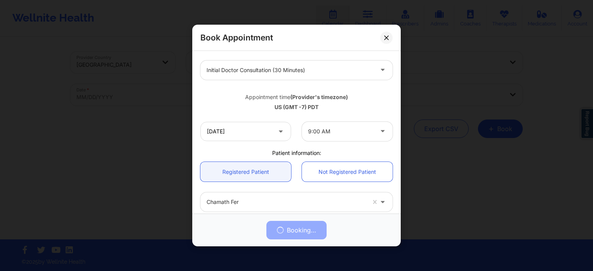
scroll to position [90, 0]
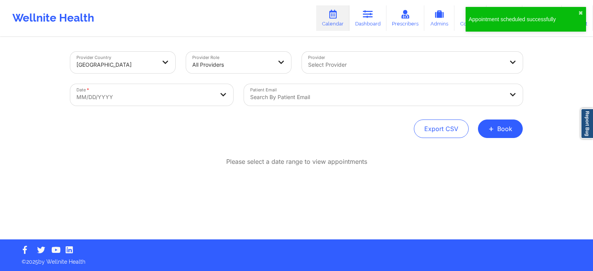
click at [344, 56] on div "Select Provider" at bounding box center [403, 63] width 202 height 22
type input "deki"
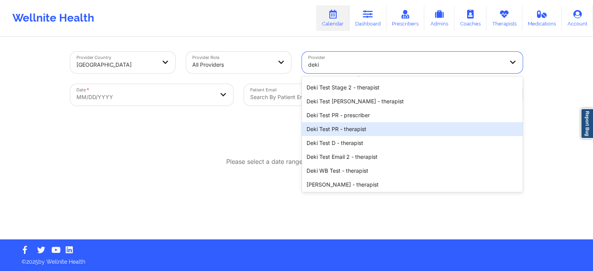
scroll to position [0, 0]
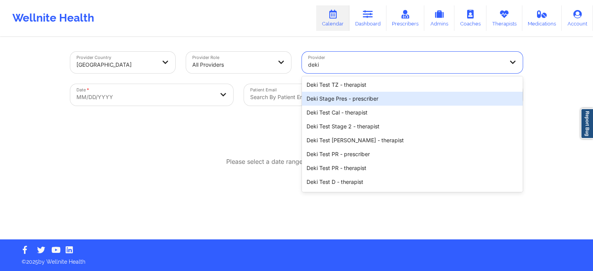
click at [362, 98] on div "Deki Stage Pres - prescriber" at bounding box center [412, 99] width 221 height 14
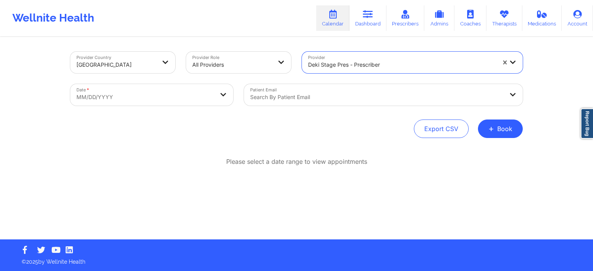
click at [129, 102] on body "Wellnite Health Calendar Dashboard Prescribers Admins Coaches Therapists Medica…" at bounding box center [296, 135] width 593 height 271
select select "2025-8"
select select "2025-9"
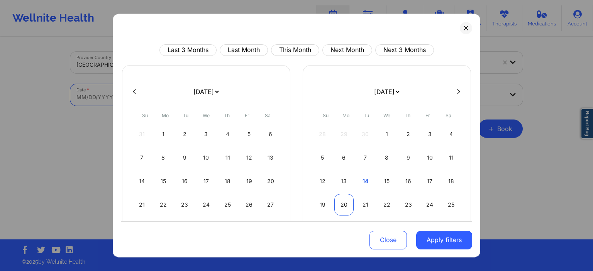
click at [336, 203] on div "20" at bounding box center [344, 205] width 20 height 22
select select "2025-9"
select select "2025-10"
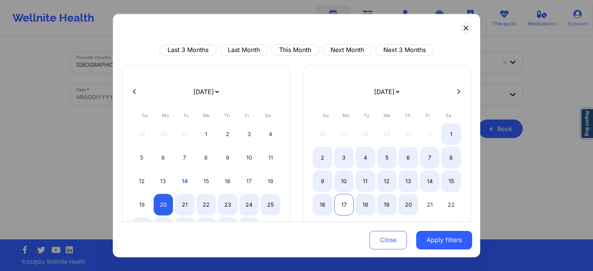
select select "2025-9"
select select "2025-10"
select select "2025-9"
select select "2025-10"
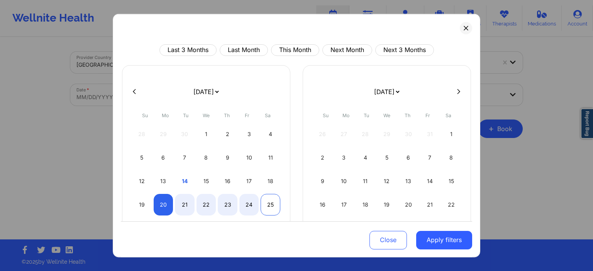
select select "2025-9"
select select "2025-10"
click at [263, 202] on div "25" at bounding box center [271, 205] width 20 height 22
select select "2025-9"
select select "2025-10"
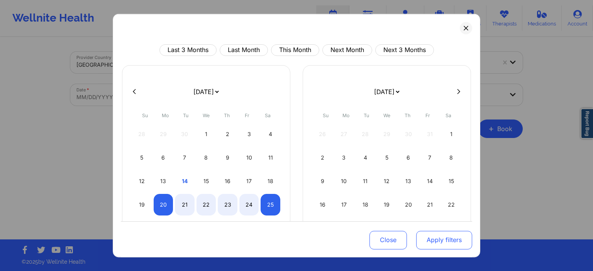
click at [437, 241] on button "Apply filters" at bounding box center [444, 240] width 56 height 19
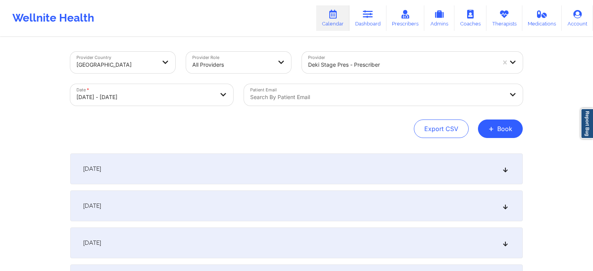
click at [167, 169] on div "[DATE]" at bounding box center [296, 169] width 453 height 31
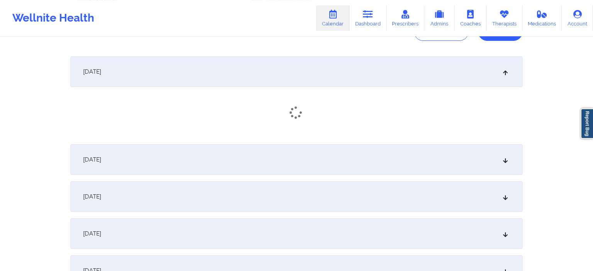
scroll to position [122, 0]
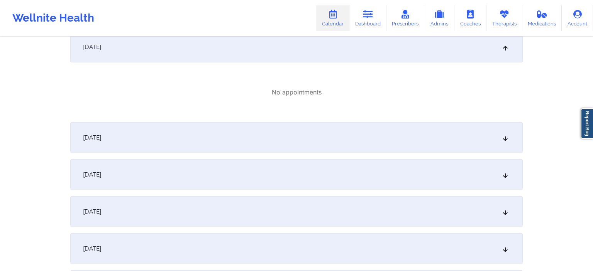
click at [170, 139] on div "[DATE]" at bounding box center [296, 137] width 453 height 31
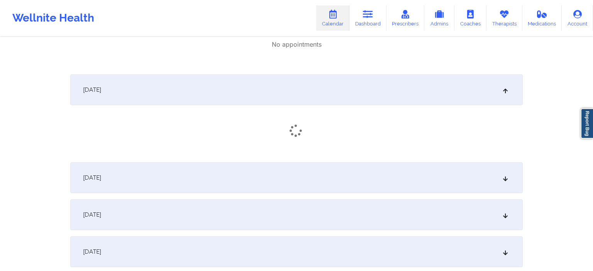
scroll to position [244, 0]
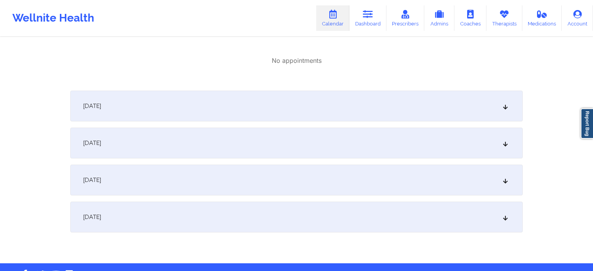
click at [166, 107] on div "[DATE]" at bounding box center [296, 106] width 453 height 31
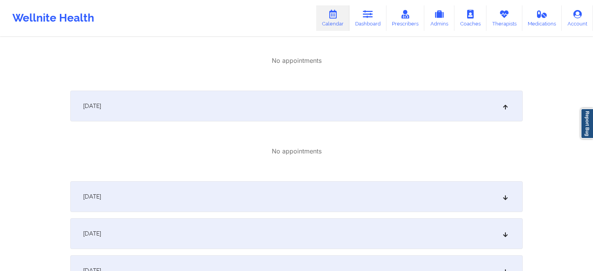
click at [193, 195] on div "[DATE]" at bounding box center [296, 196] width 453 height 31
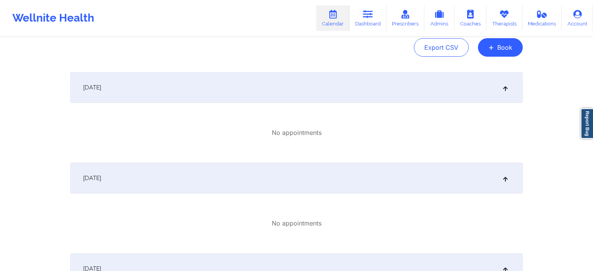
scroll to position [0, 0]
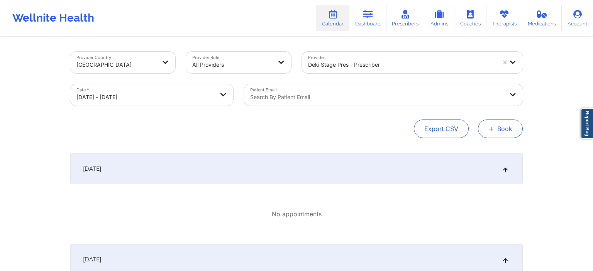
click at [502, 132] on button "+ Book" at bounding box center [500, 129] width 45 height 19
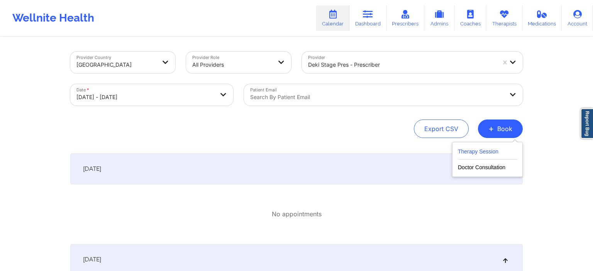
click at [479, 155] on button "Therapy Session" at bounding box center [487, 153] width 59 height 13
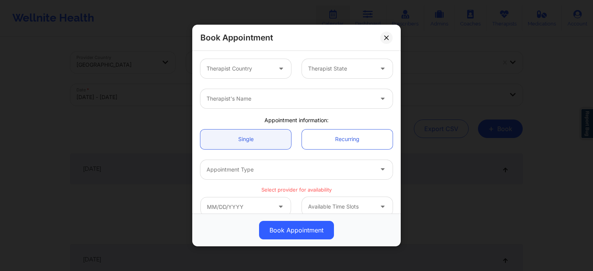
click at [254, 72] on div at bounding box center [239, 68] width 65 height 9
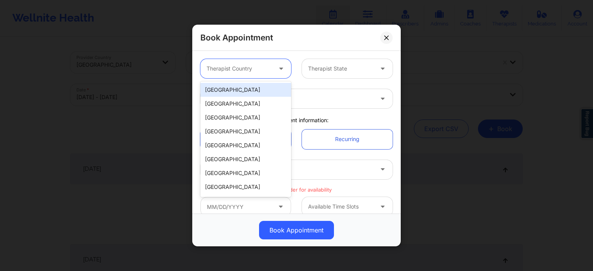
click at [248, 94] on div "[GEOGRAPHIC_DATA]" at bounding box center [245, 90] width 91 height 14
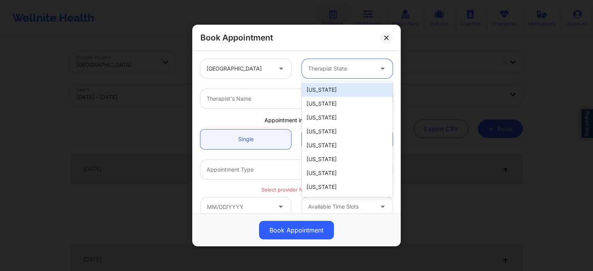
click at [323, 72] on div at bounding box center [340, 68] width 65 height 9
drag, startPoint x: 329, startPoint y: 90, endPoint x: 319, endPoint y: 90, distance: 10.0
click at [327, 90] on div "[US_STATE]" at bounding box center [347, 90] width 91 height 14
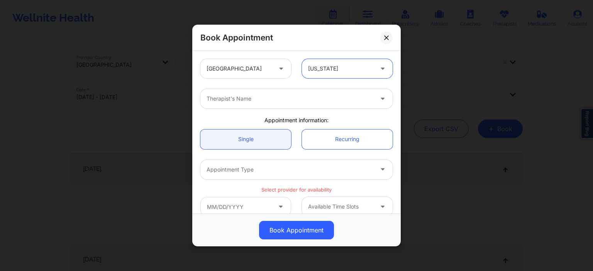
click at [257, 100] on div at bounding box center [290, 98] width 167 height 9
type input "chamath pre"
click at [290, 100] on div at bounding box center [290, 98] width 167 height 9
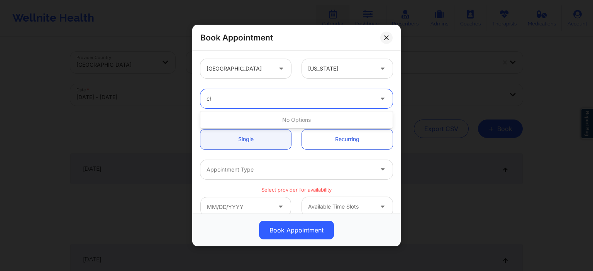
type input "c"
type input "p"
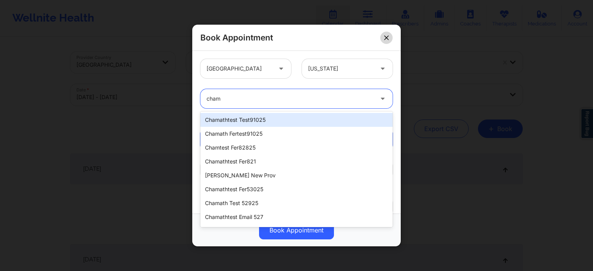
type input "cham"
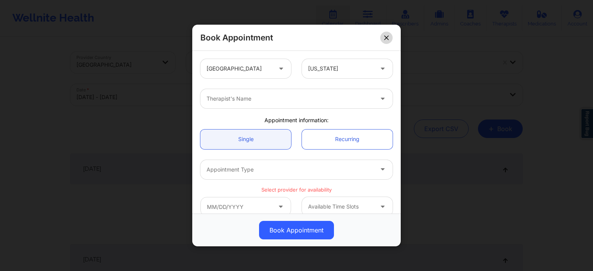
click at [384, 40] on button at bounding box center [386, 37] width 12 height 12
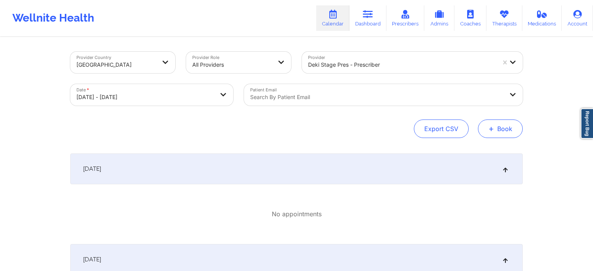
click at [507, 132] on button "+ Book" at bounding box center [500, 129] width 45 height 19
click at [494, 169] on button "Doctor Consultation" at bounding box center [487, 166] width 59 height 12
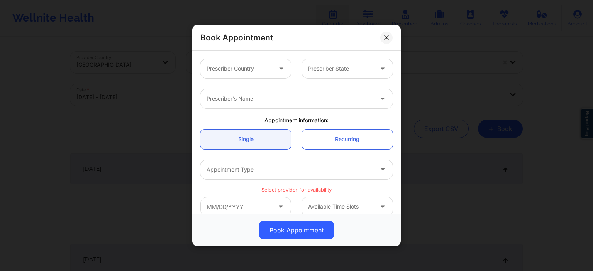
click at [246, 74] on div "Prescriber Country" at bounding box center [236, 68] width 72 height 19
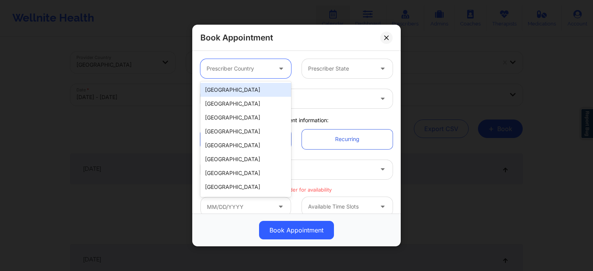
click at [231, 92] on div "[GEOGRAPHIC_DATA]" at bounding box center [245, 90] width 91 height 14
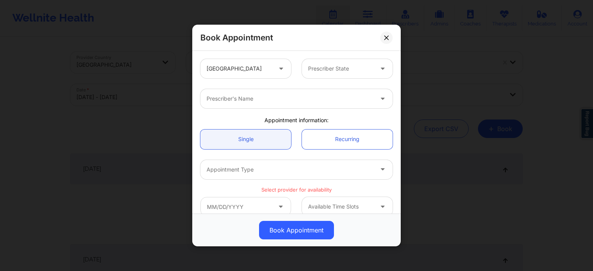
click at [349, 68] on div at bounding box center [340, 68] width 65 height 9
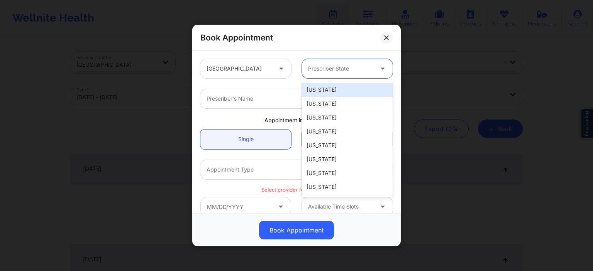
click at [330, 93] on div "[US_STATE]" at bounding box center [347, 90] width 91 height 14
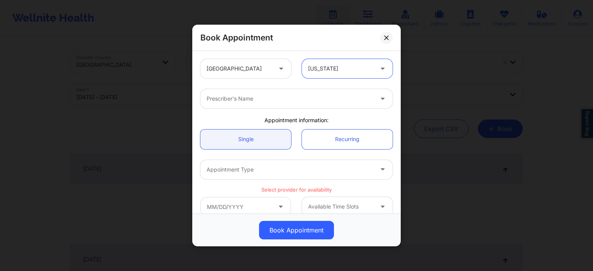
click at [261, 106] on div "Prescriber's Name" at bounding box center [287, 98] width 174 height 19
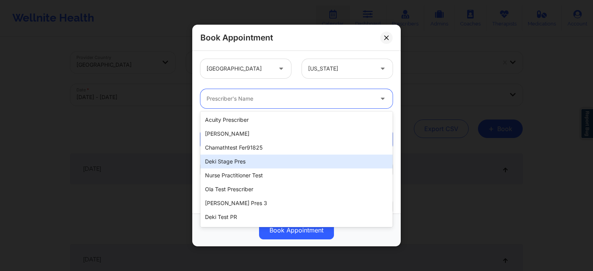
click at [233, 163] on div "Deki Stage Pres" at bounding box center [296, 162] width 192 height 14
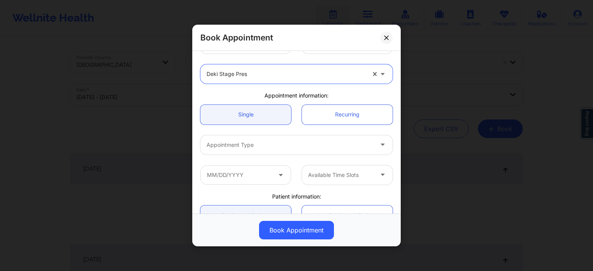
scroll to position [37, 0]
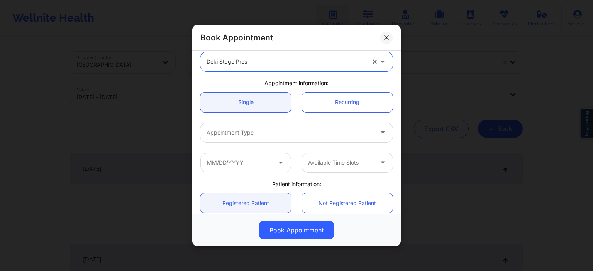
click at [289, 131] on div at bounding box center [290, 132] width 167 height 9
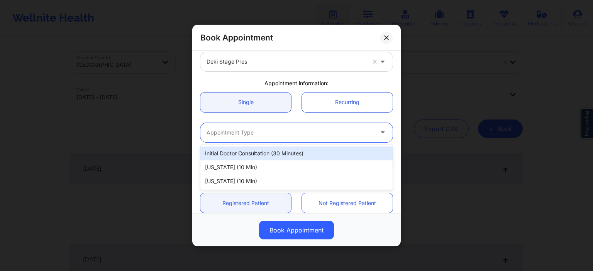
click at [235, 158] on div "Initial doctor consultation (30 minutes)" at bounding box center [296, 154] width 192 height 14
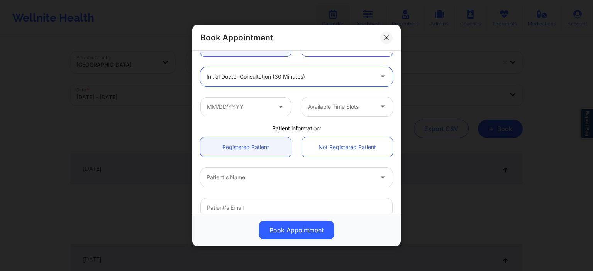
scroll to position [148, 0]
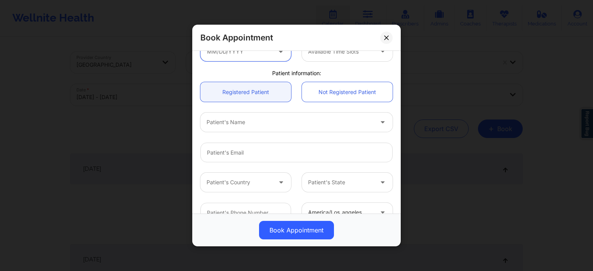
click at [257, 54] on input "text" at bounding box center [245, 51] width 91 height 19
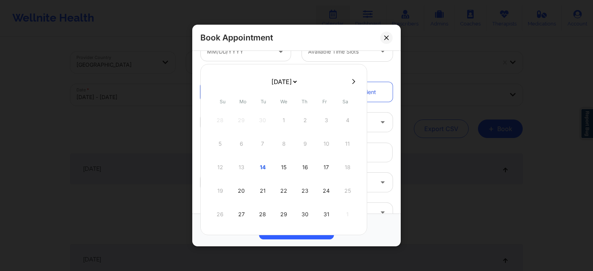
click at [328, 198] on div "24" at bounding box center [326, 191] width 19 height 22
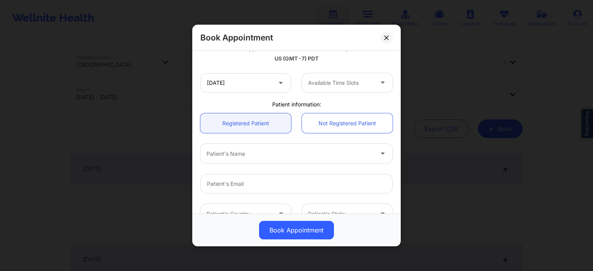
type input "10/24/2025"
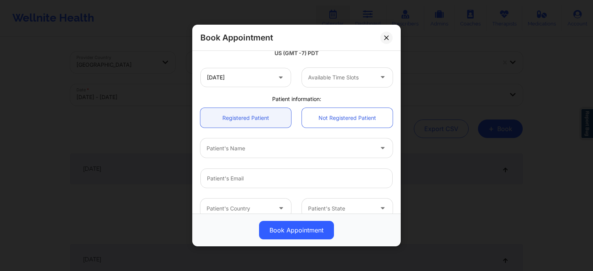
scroll to position [105, 0]
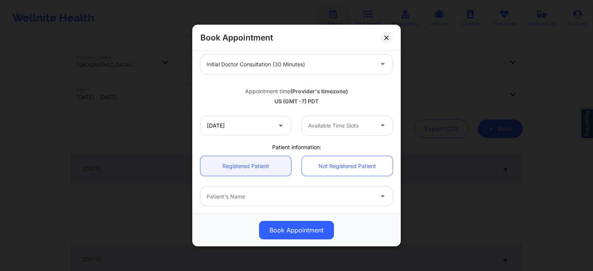
click at [342, 128] on div at bounding box center [340, 125] width 65 height 9
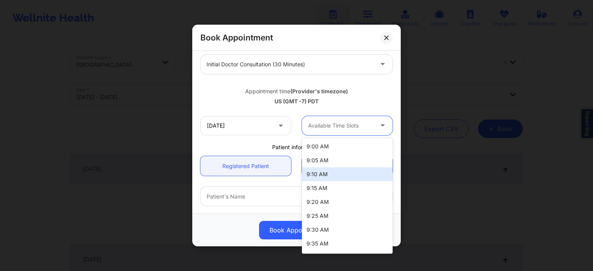
click at [327, 171] on div "9:10 AM" at bounding box center [347, 175] width 91 height 14
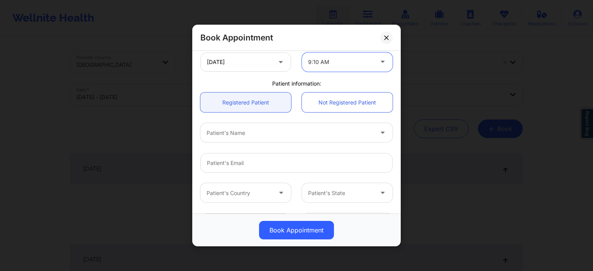
scroll to position [217, 0]
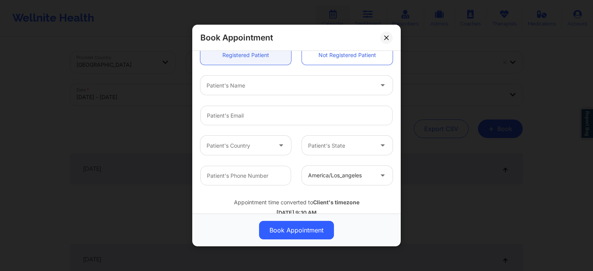
click at [256, 83] on div at bounding box center [290, 85] width 167 height 9
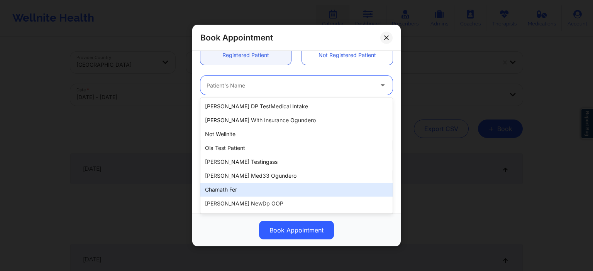
click at [234, 190] on div "Chamath fer" at bounding box center [296, 190] width 192 height 14
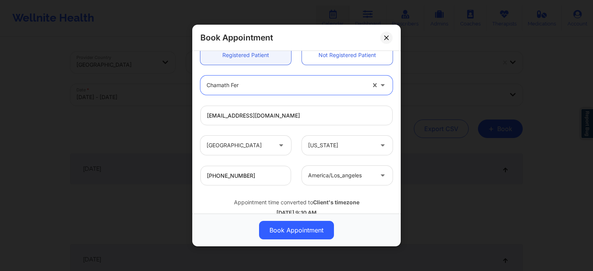
type input "chach918@yopmail.com"
type input "+16282502474"
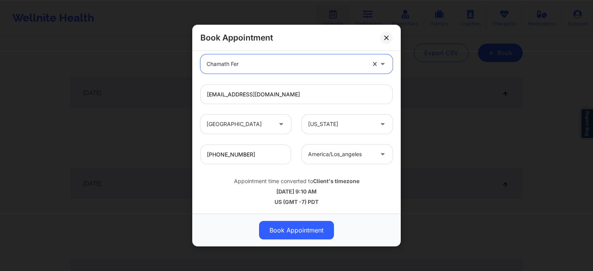
scroll to position [122, 0]
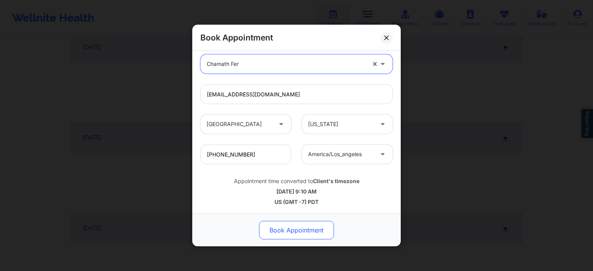
click at [302, 233] on button "Book Appointment" at bounding box center [296, 230] width 75 height 19
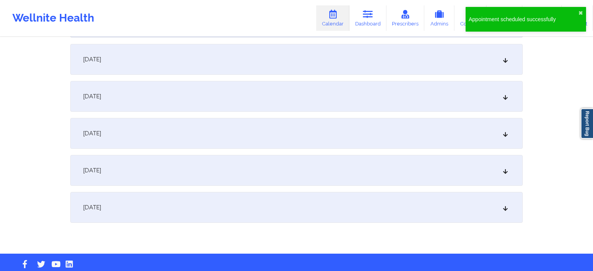
scroll to position [161, 0]
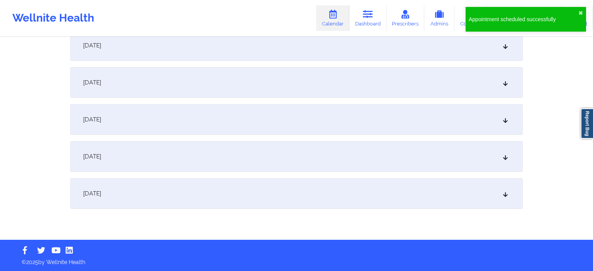
click at [171, 166] on div "[DATE]" at bounding box center [296, 156] width 453 height 31
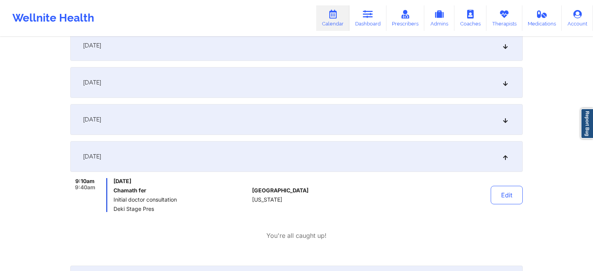
scroll to position [0, 0]
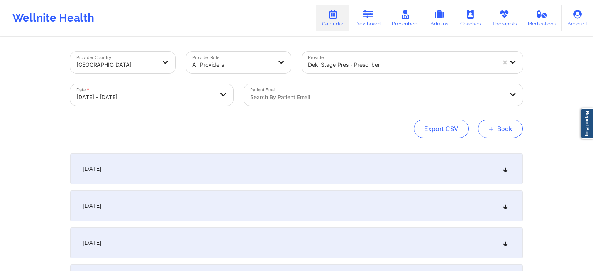
click at [515, 127] on button "+ Book" at bounding box center [500, 129] width 45 height 19
click at [497, 170] on button "Doctor Consultation" at bounding box center [487, 166] width 59 height 12
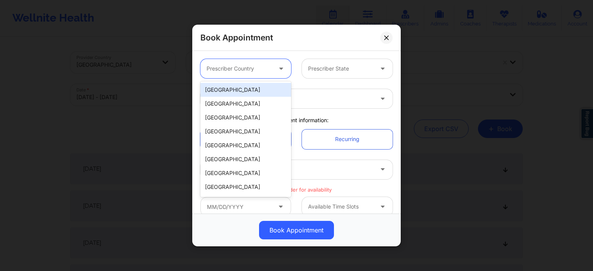
click at [254, 69] on div at bounding box center [239, 68] width 65 height 9
click at [236, 92] on div "[GEOGRAPHIC_DATA]" at bounding box center [245, 90] width 91 height 14
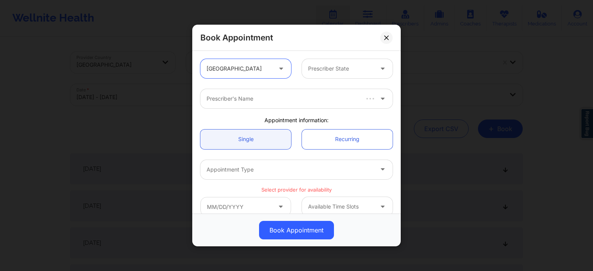
click at [322, 64] on div at bounding box center [340, 68] width 65 height 9
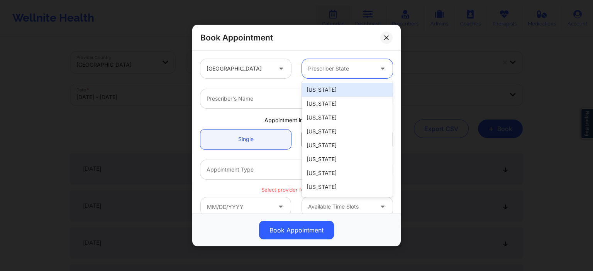
click at [329, 95] on div "[US_STATE]" at bounding box center [347, 90] width 91 height 14
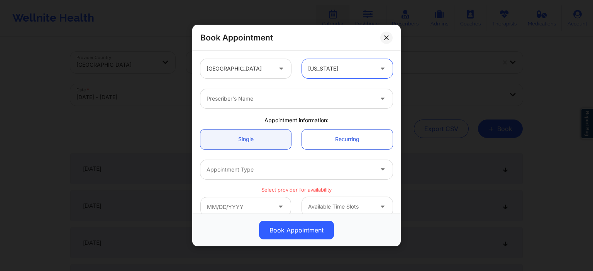
click at [261, 92] on div "Prescriber's Name" at bounding box center [287, 98] width 174 height 19
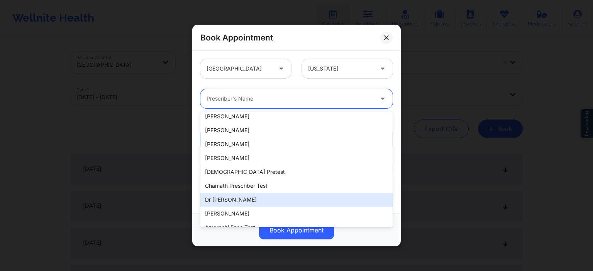
scroll to position [165, 0]
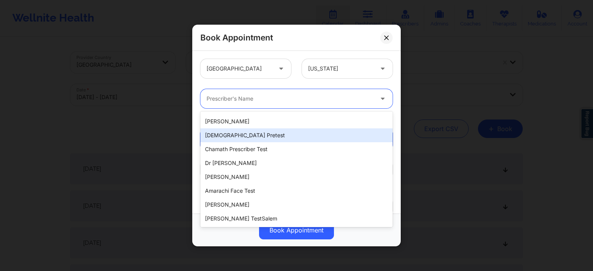
click at [239, 130] on div "chamath pretest" at bounding box center [296, 136] width 192 height 14
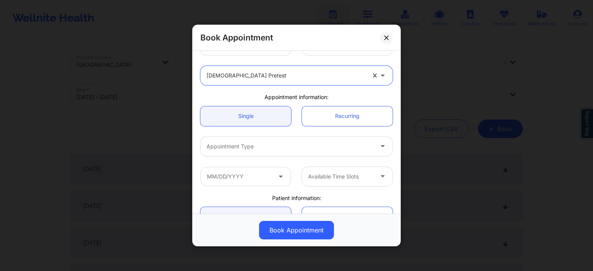
scroll to position [37, 0]
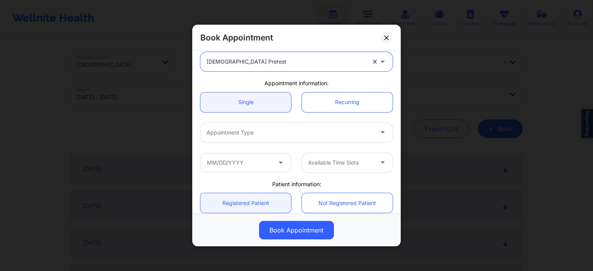
click at [273, 136] on div at bounding box center [290, 132] width 167 height 9
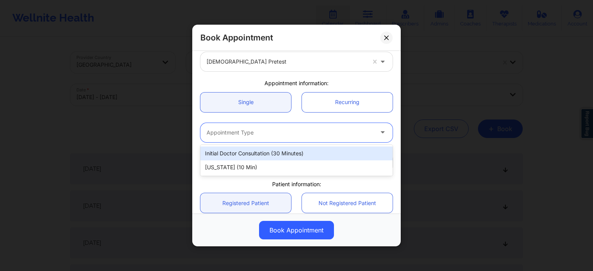
click at [265, 157] on div "Initial doctor consultation (30 minutes)" at bounding box center [296, 154] width 192 height 14
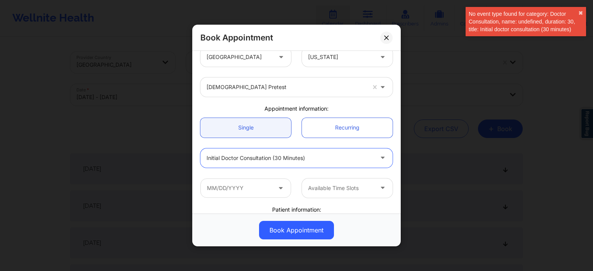
scroll to position [111, 0]
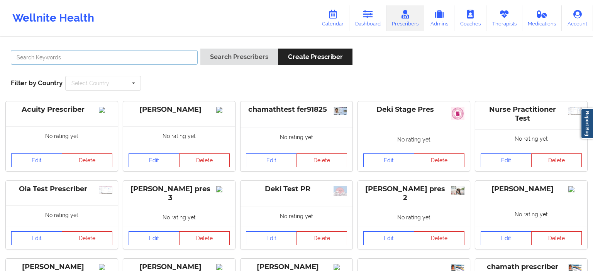
click at [97, 58] on input "text" at bounding box center [104, 57] width 187 height 15
type input "chamath prescriber test"
click at [200, 49] on button "Search Prescribers" at bounding box center [239, 57] width 78 height 17
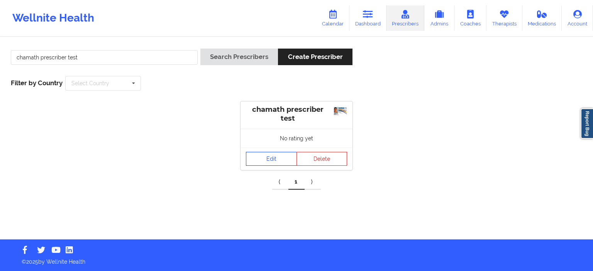
click at [289, 159] on link "Edit" at bounding box center [271, 159] width 51 height 14
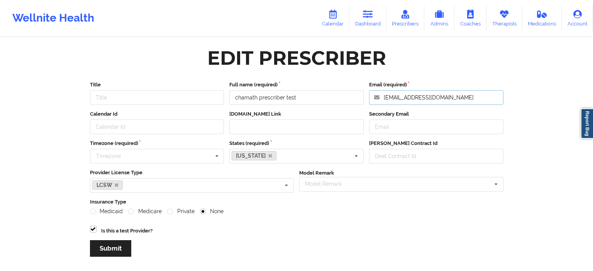
drag, startPoint x: 463, startPoint y: 100, endPoint x: 391, endPoint y: 100, distance: 71.4
click at [391, 100] on input "chprescrtest1@yopmail.com" at bounding box center [436, 97] width 134 height 15
drag, startPoint x: 385, startPoint y: 97, endPoint x: 466, endPoint y: 96, distance: 81.1
click at [466, 97] on input "chprescrtest1@yopmail.com" at bounding box center [436, 97] width 134 height 15
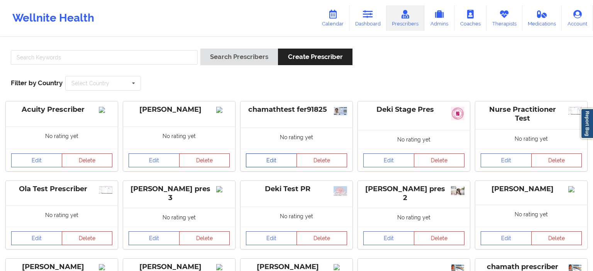
click at [280, 162] on link "Edit" at bounding box center [271, 161] width 51 height 14
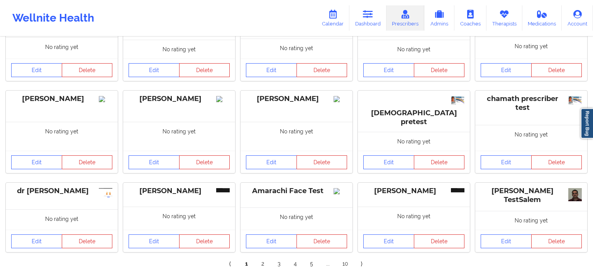
scroll to position [194, 0]
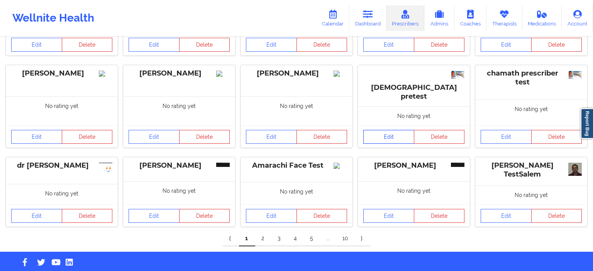
click at [390, 130] on link "Edit" at bounding box center [388, 137] width 51 height 14
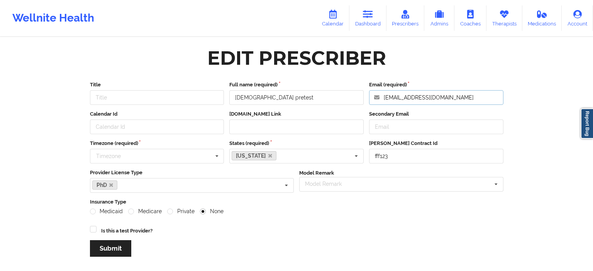
click at [414, 100] on input "chprescrtest2@yopmail.com" at bounding box center [436, 97] width 134 height 15
click at [337, 20] on link "Calendar" at bounding box center [332, 17] width 33 height 25
